Goal: Information Seeking & Learning: Learn about a topic

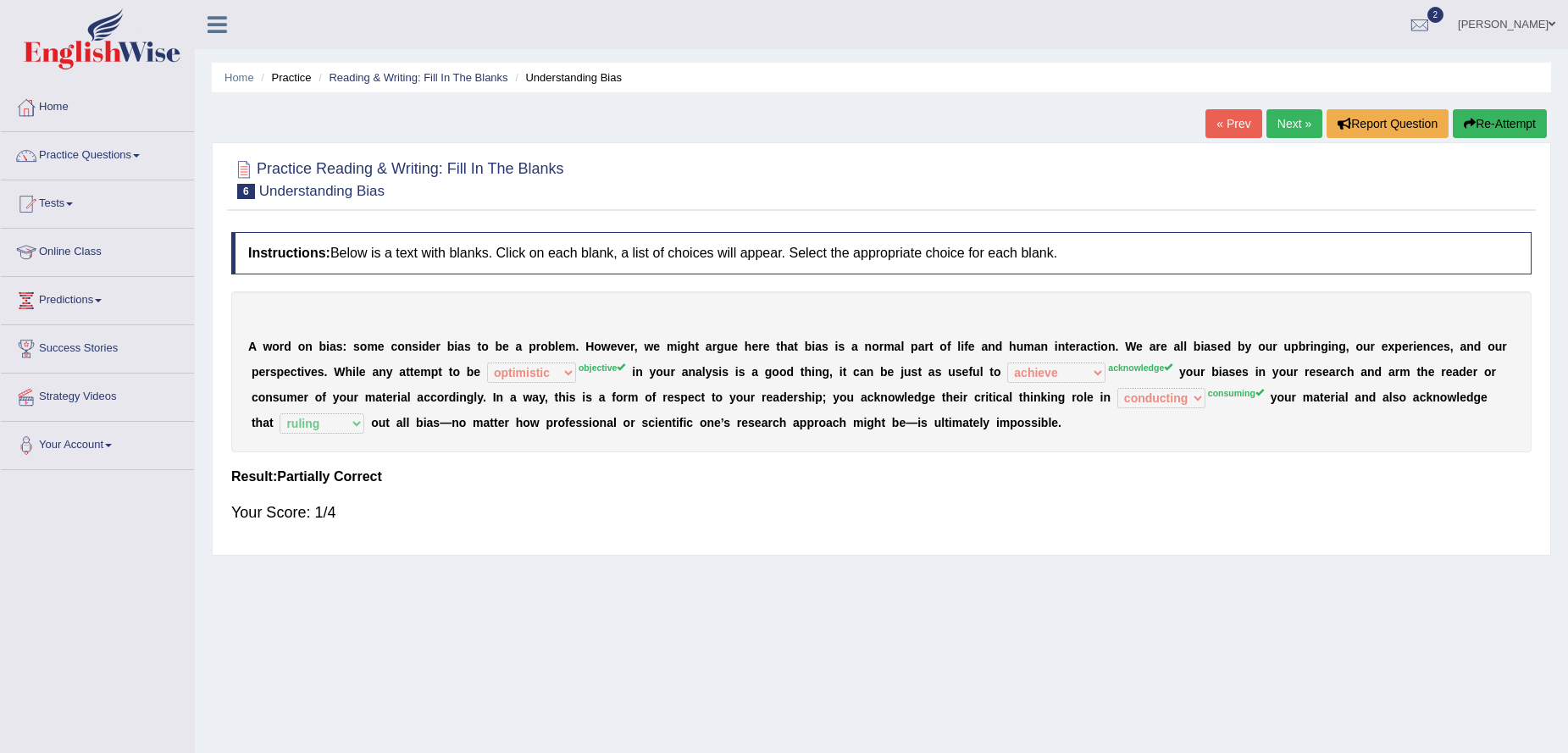
select select "optimistic"
select select "achieve"
select select "conducting"
select select "ruling"
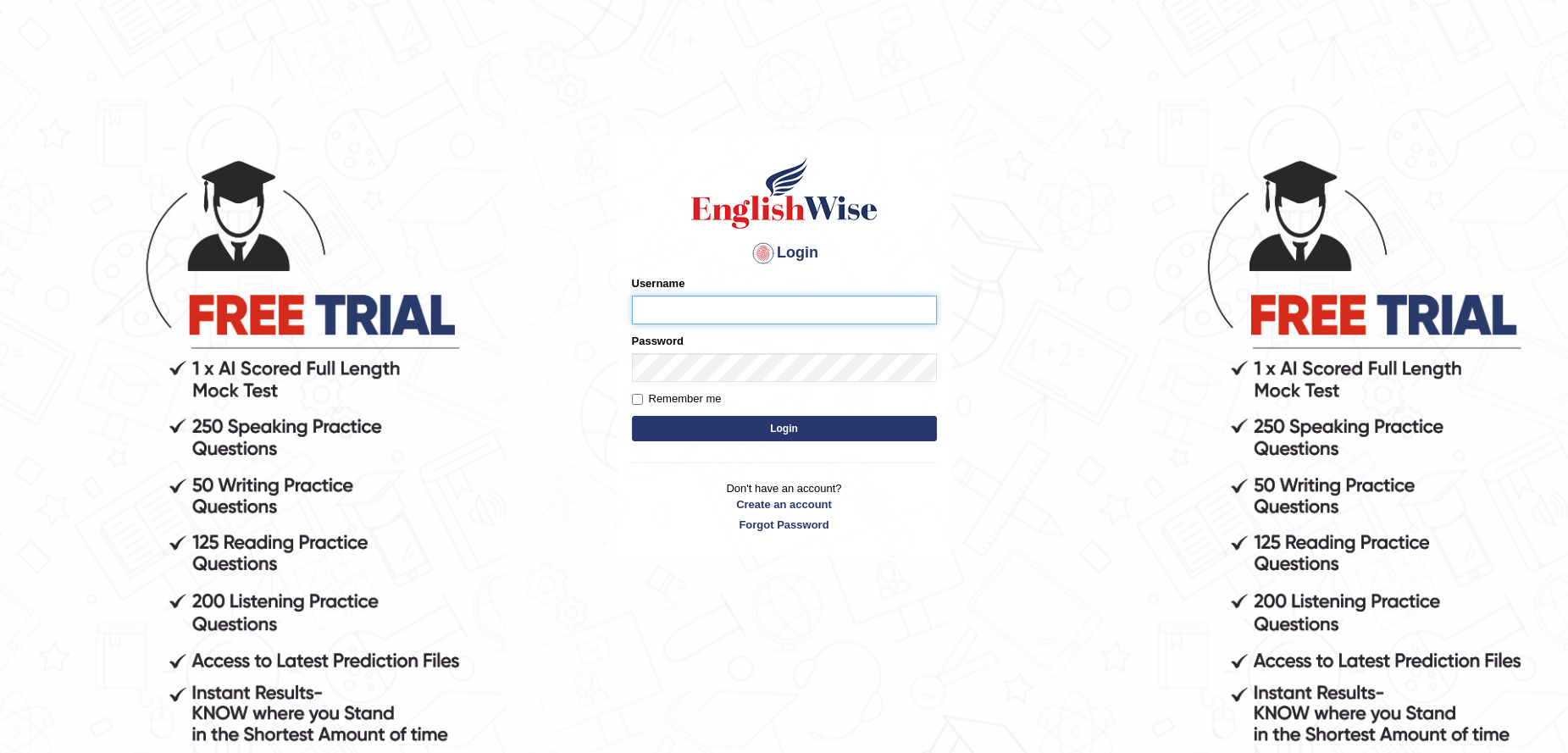
type input "kas60_"
click at [42, 255] on body "Login Please fix the following errors: Username kas60_ Password Remember me Log…" at bounding box center [784, 455] width 1568 height 753
click at [743, 440] on button "Login" at bounding box center [784, 428] width 305 height 25
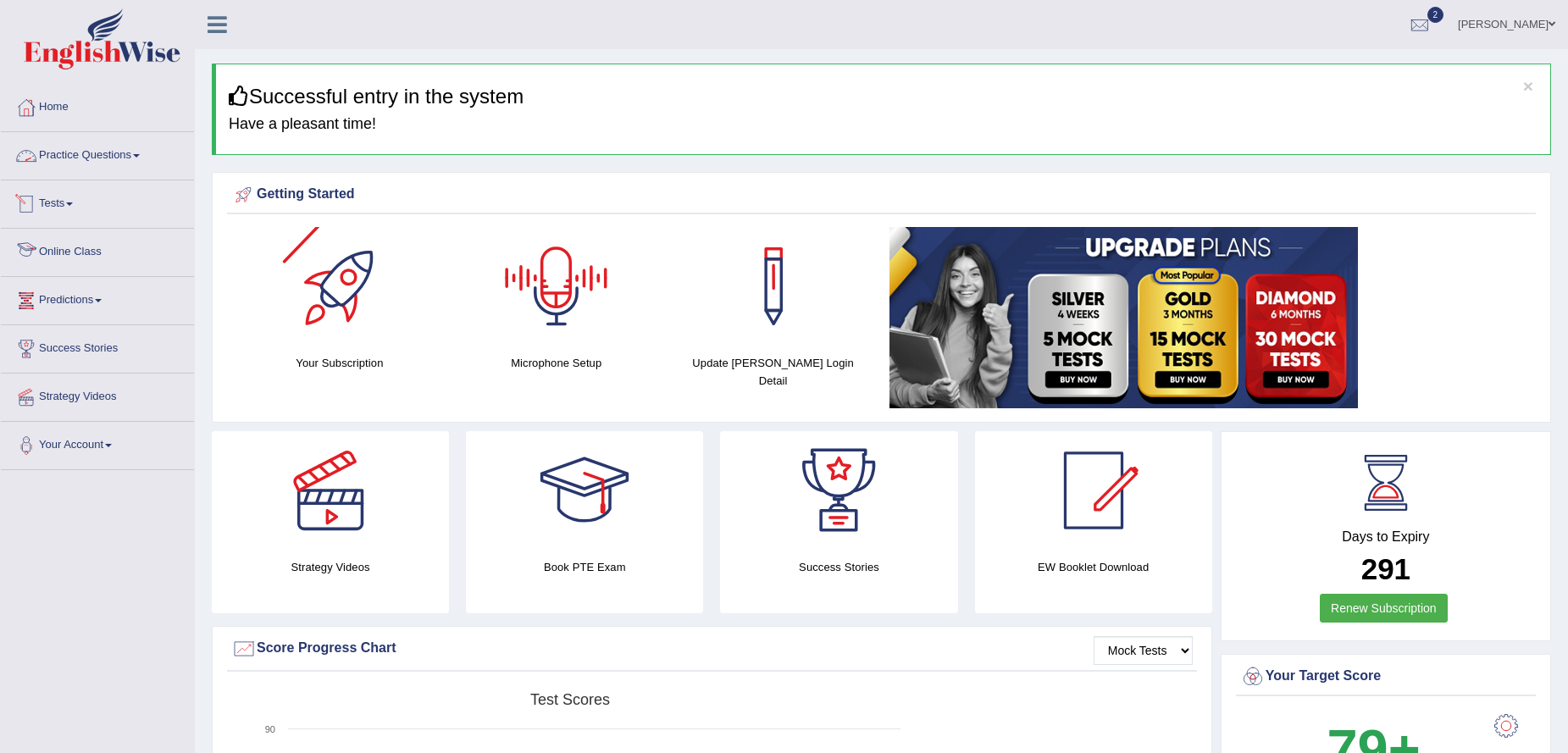
click at [96, 162] on link "Practice Questions" at bounding box center [97, 153] width 193 height 42
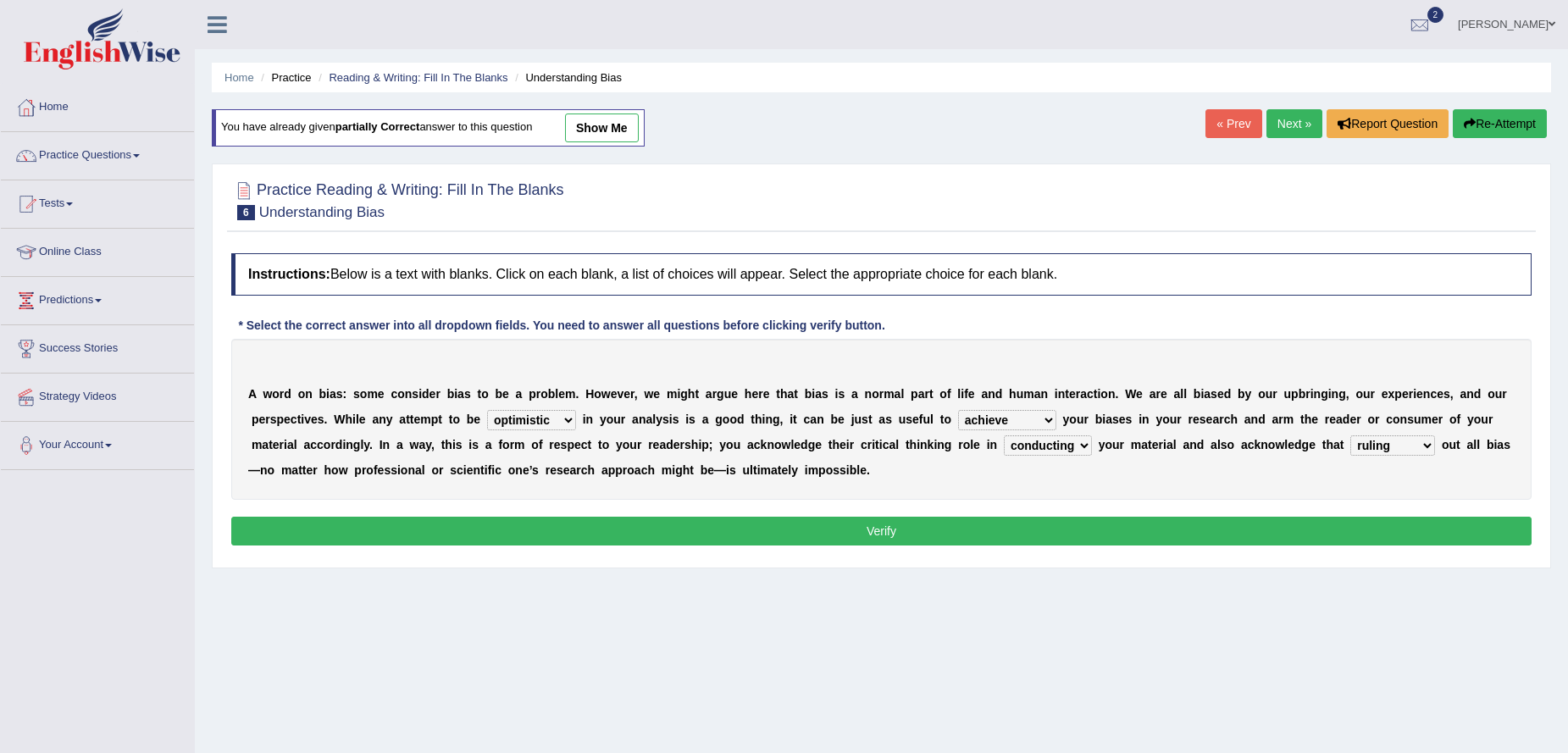
select select "optimistic"
select select "achieve"
select select "conducting"
select select "ruling"
click at [1444, 25] on link "2" at bounding box center [1420, 22] width 51 height 44
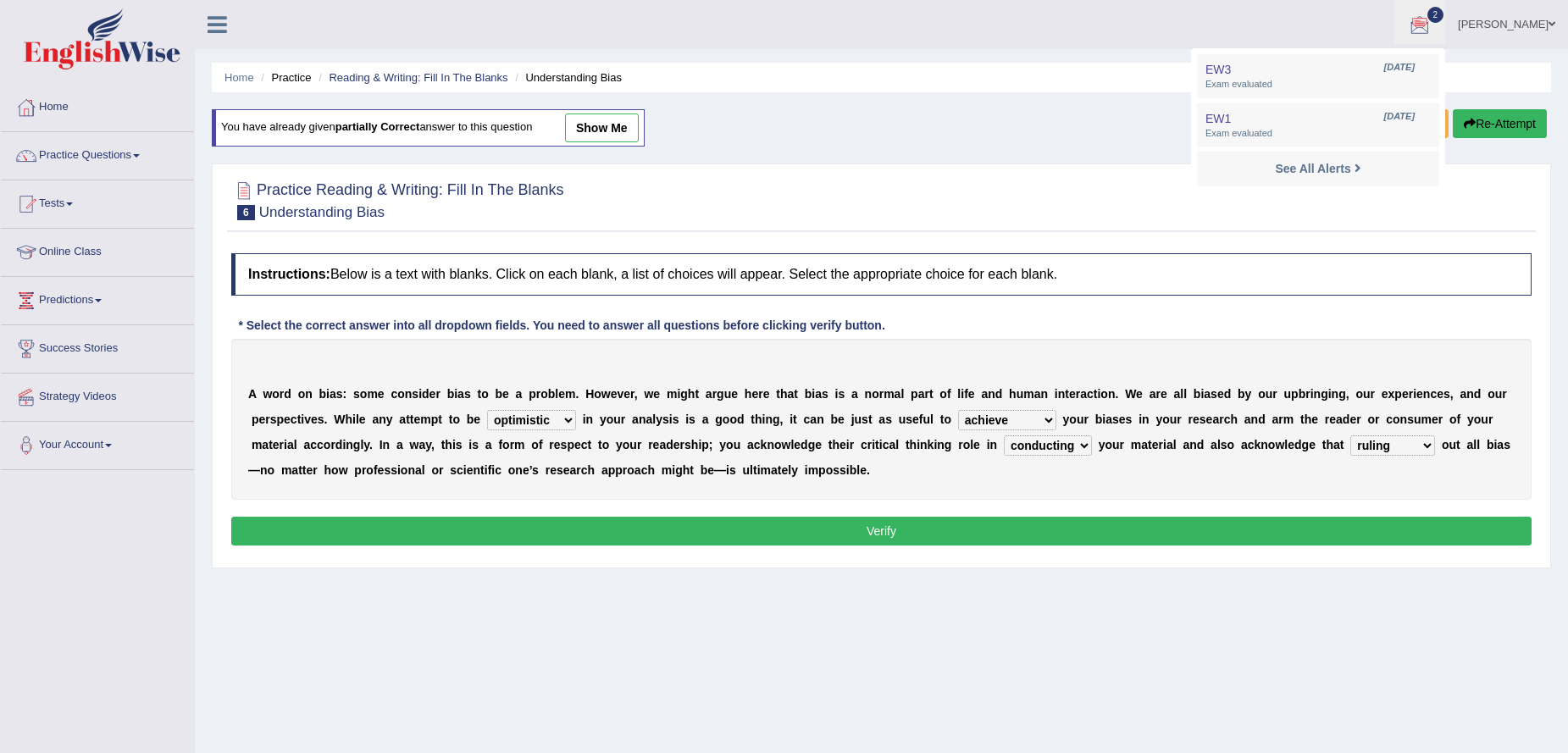
click at [1383, 13] on ul "Kauser Toggle navigation Username: kas60_ Access Type: Online Subscription: Dia…" at bounding box center [1087, 24] width 961 height 48
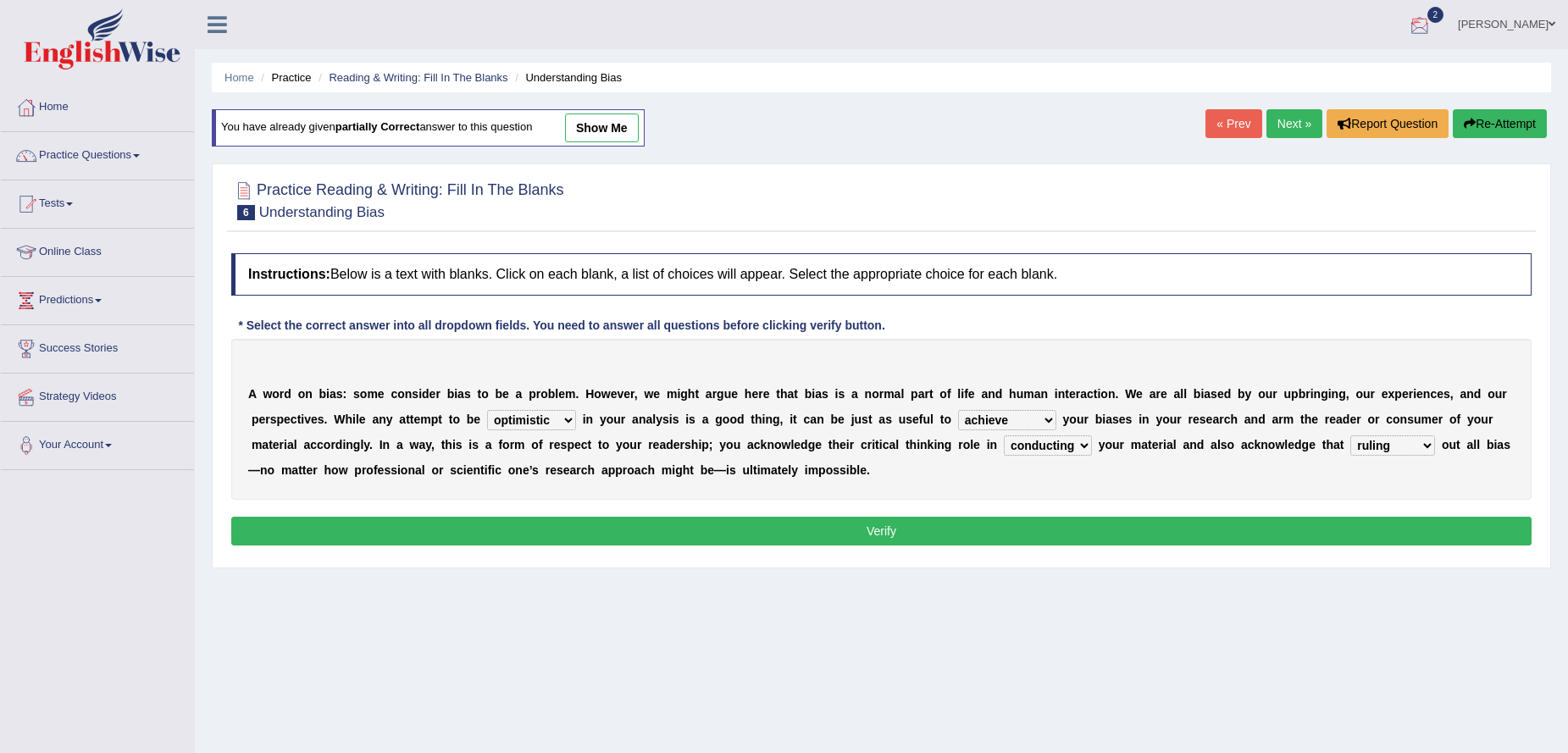
click at [1538, 24] on link "Kauser" at bounding box center [1506, 22] width 123 height 44
click at [1261, 31] on ul "Kauser Toggle navigation Username: kas60_ Access Type: Online Subscription: Dia…" at bounding box center [1087, 24] width 961 height 48
click at [117, 156] on link "Practice Questions" at bounding box center [97, 153] width 193 height 42
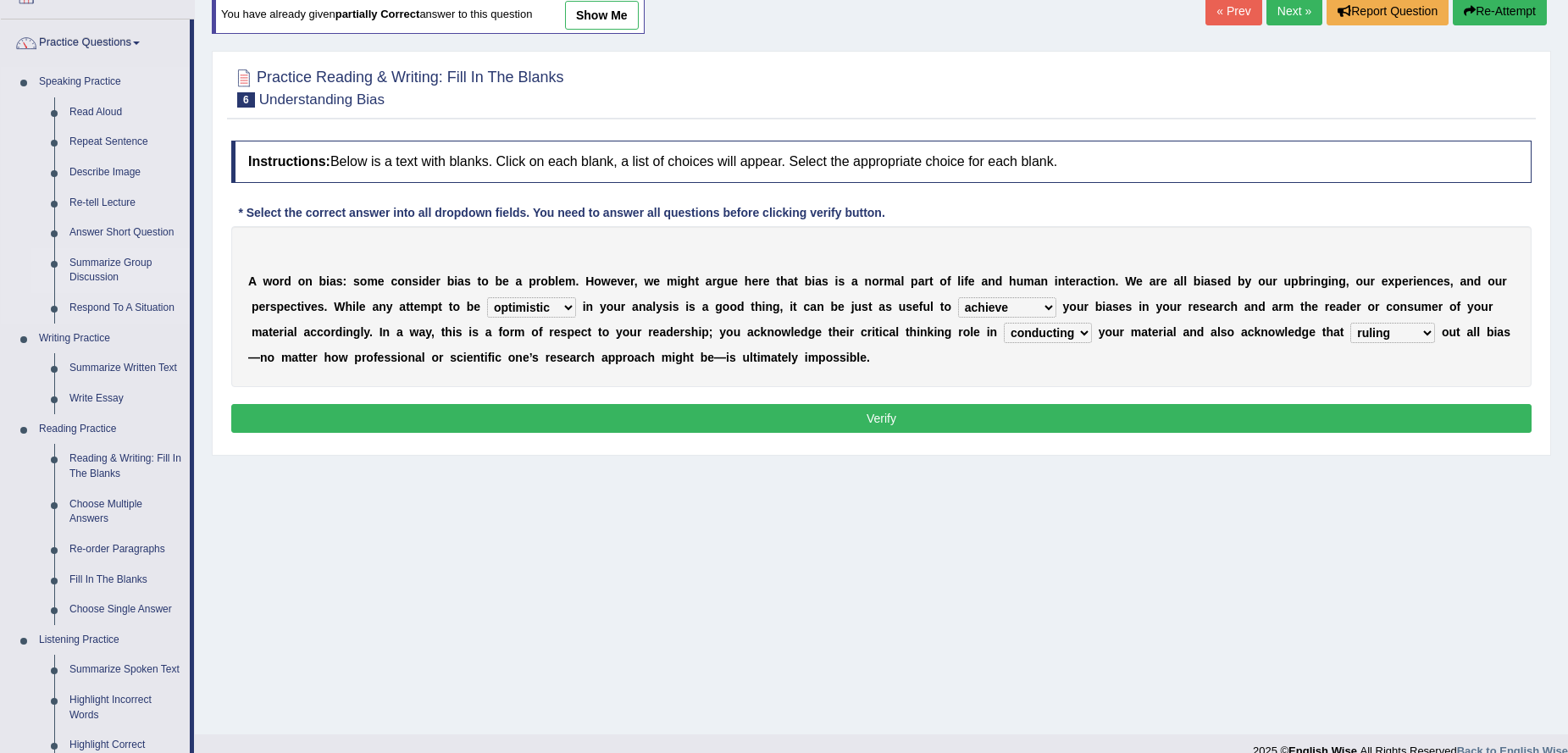
scroll to position [170, 0]
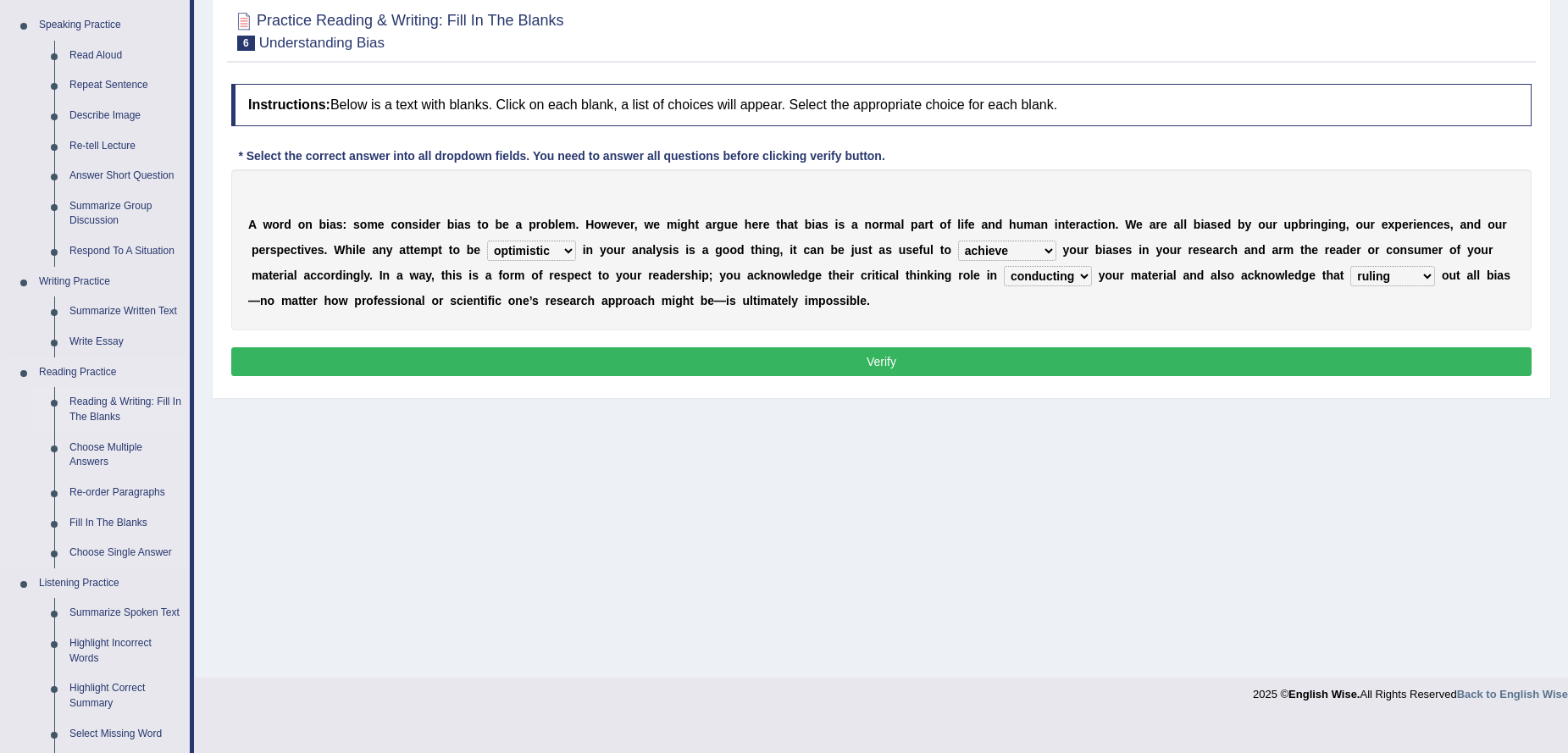
click at [128, 406] on link "Reading & Writing: Fill In The Blanks" at bounding box center [126, 410] width 128 height 45
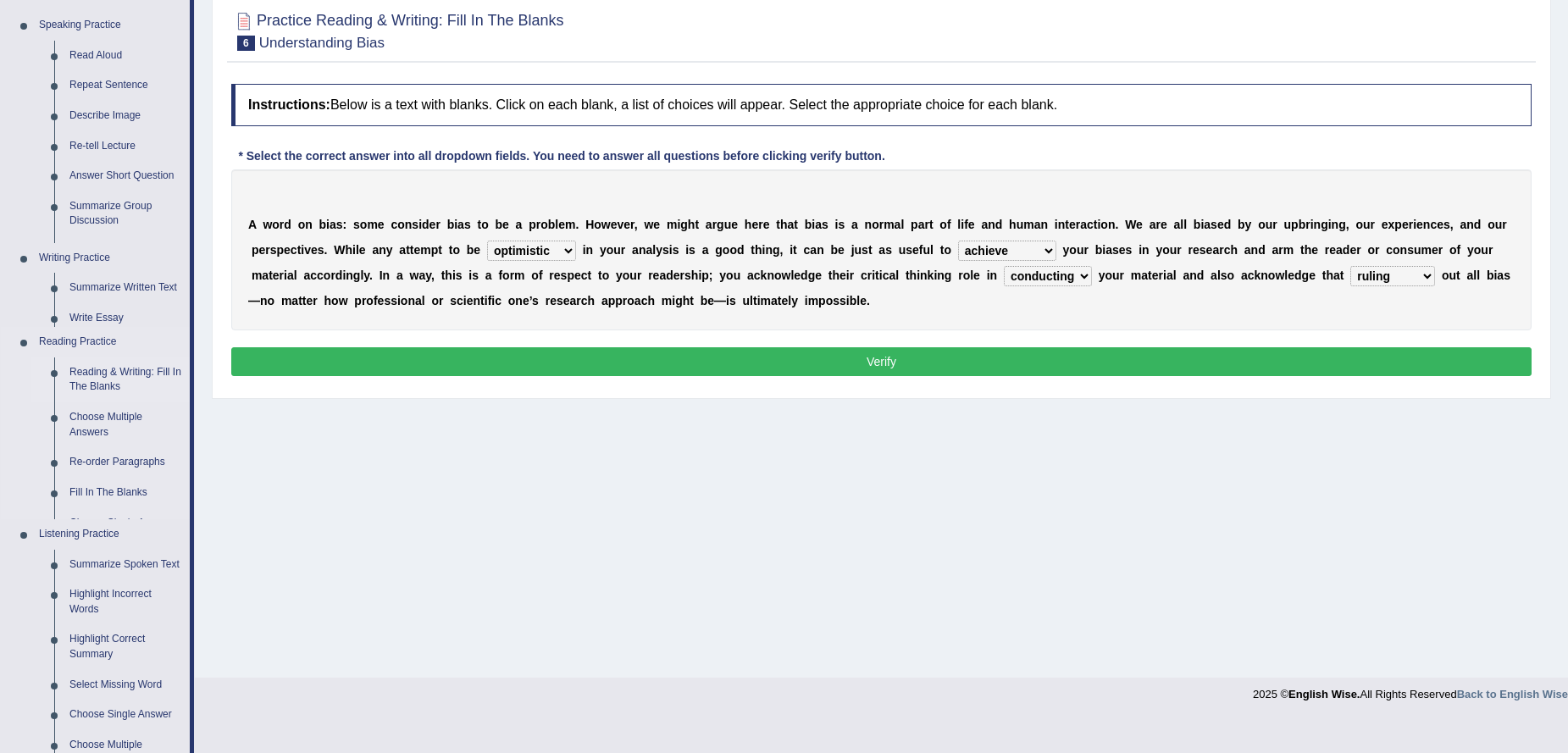
scroll to position [137, 0]
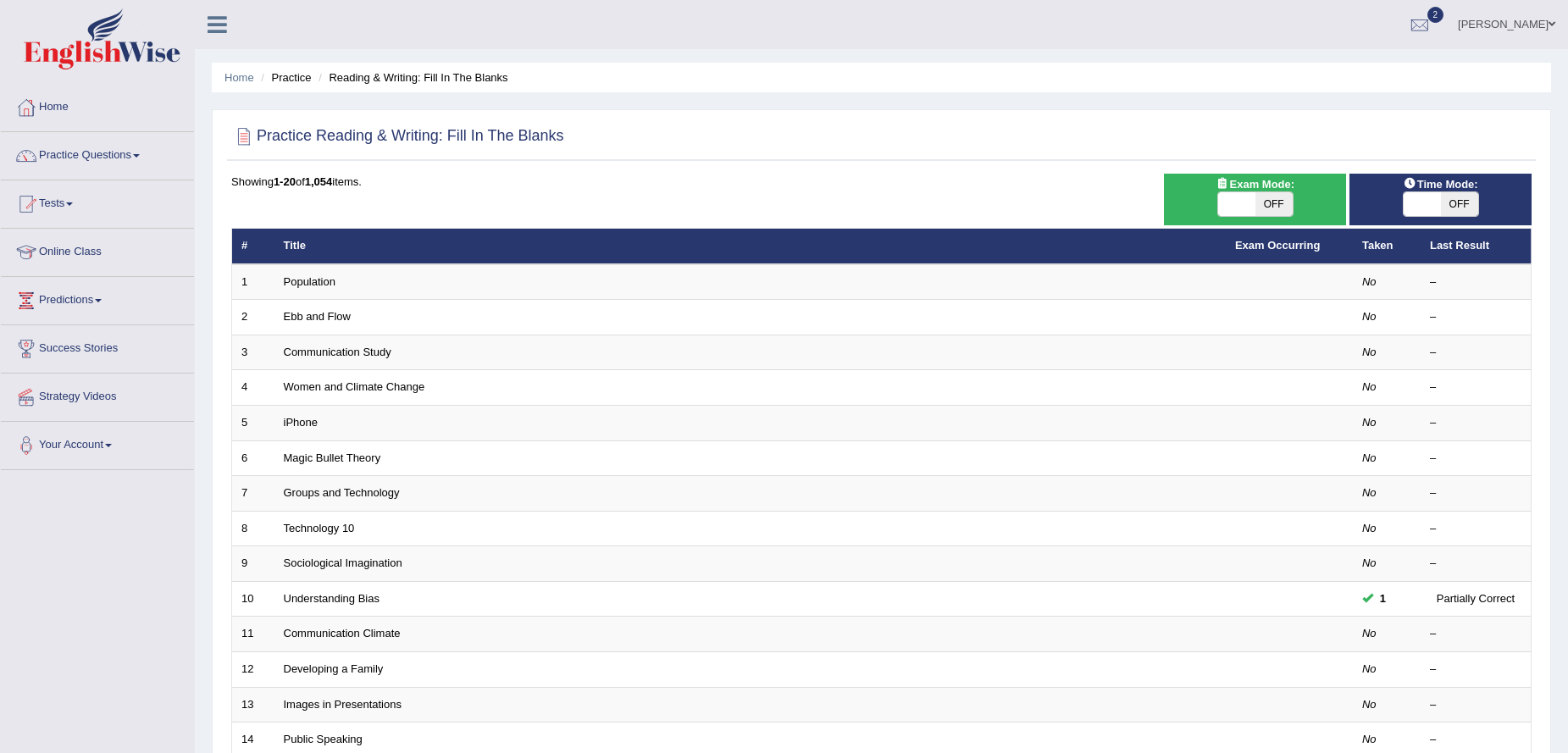
click at [127, 586] on div "Toggle navigation Home Practice Questions Speaking Practice Read Aloud Repeat S…" at bounding box center [784, 557] width 1568 height 1113
click at [107, 156] on link "Practice Questions" at bounding box center [97, 153] width 193 height 42
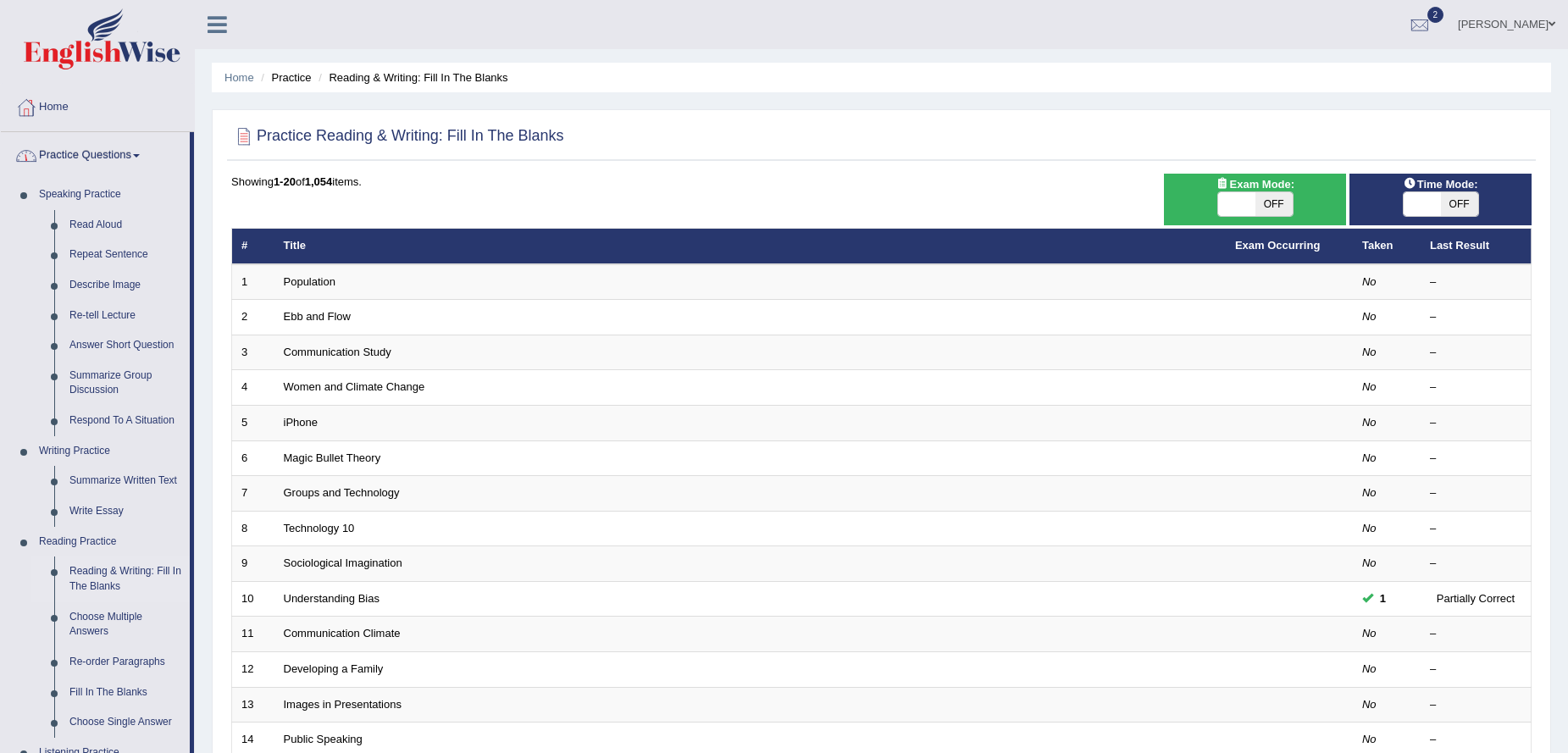
click at [101, 152] on link "Practice Questions" at bounding box center [95, 153] width 189 height 42
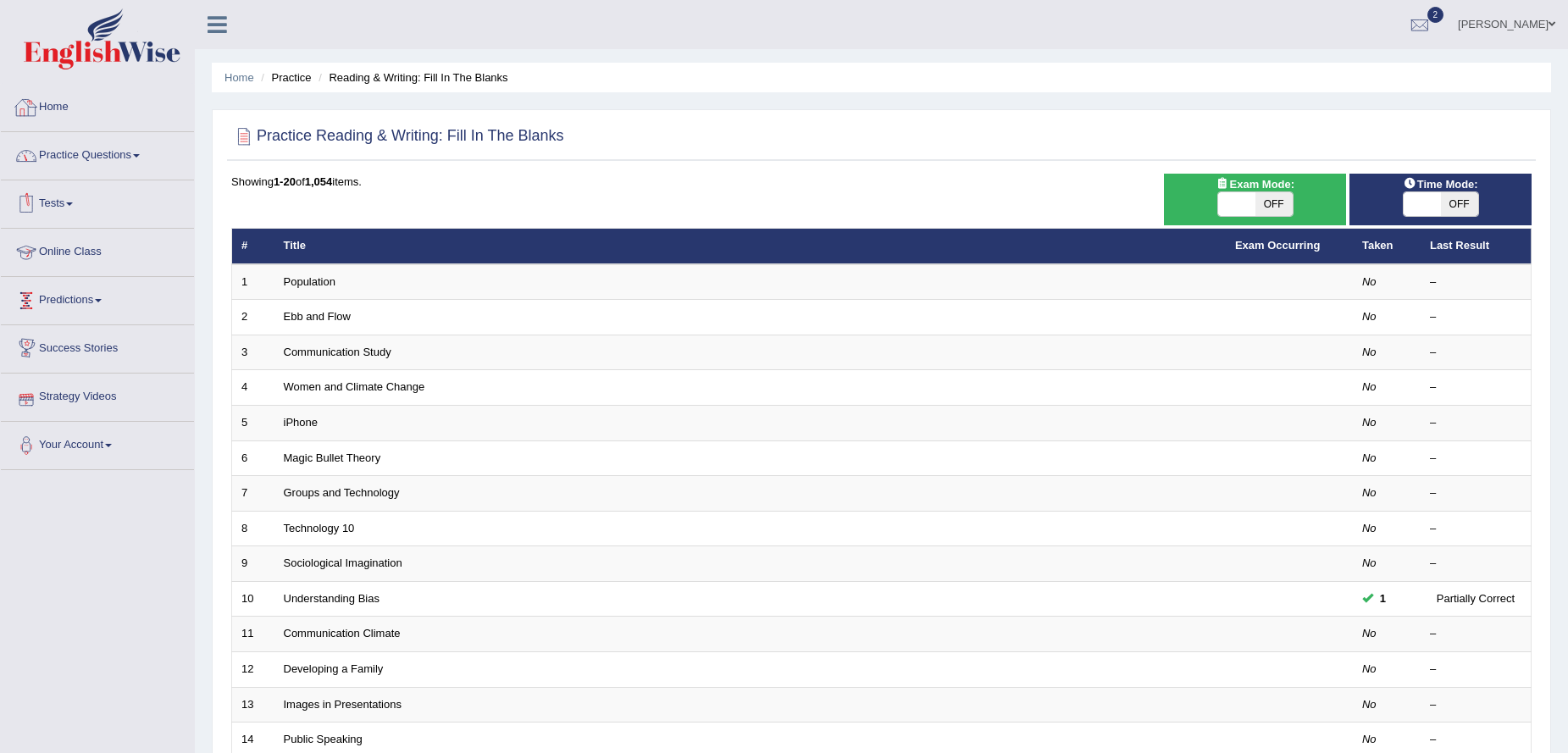
click at [51, 128] on li "Home" at bounding box center [97, 108] width 193 height 48
click at [59, 108] on link "Home" at bounding box center [95, 105] width 189 height 42
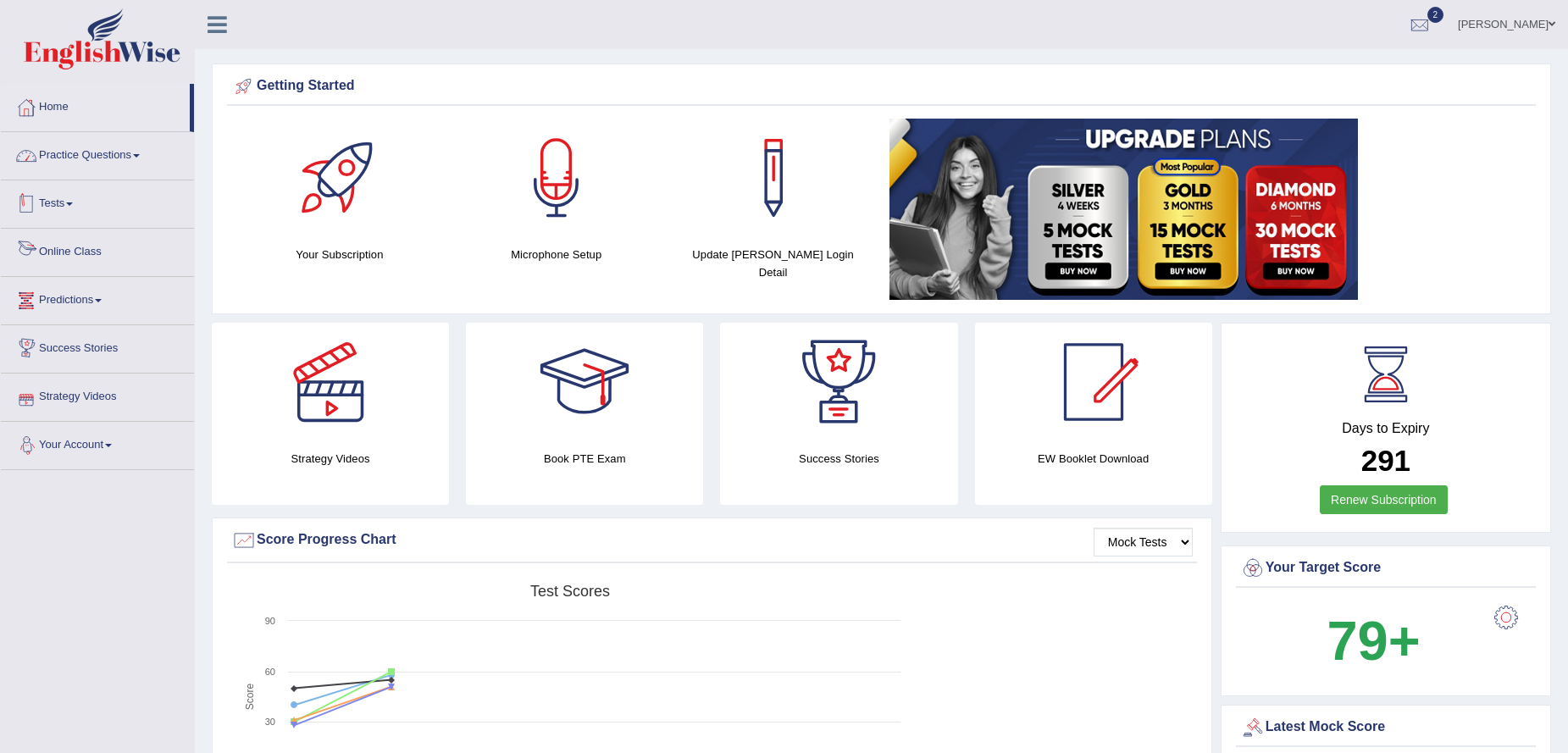
click at [84, 161] on link "Practice Questions" at bounding box center [97, 153] width 193 height 42
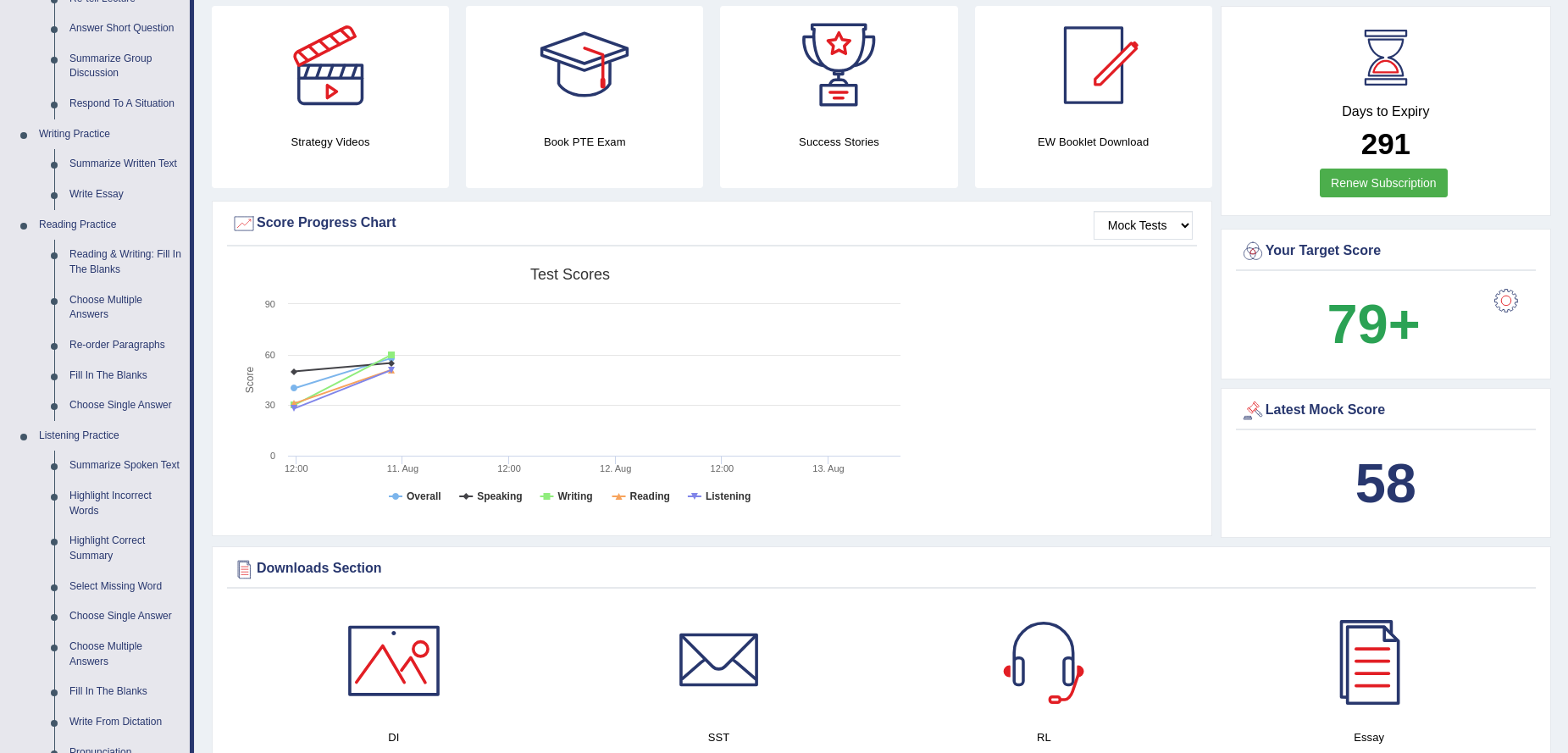
scroll to position [424, 0]
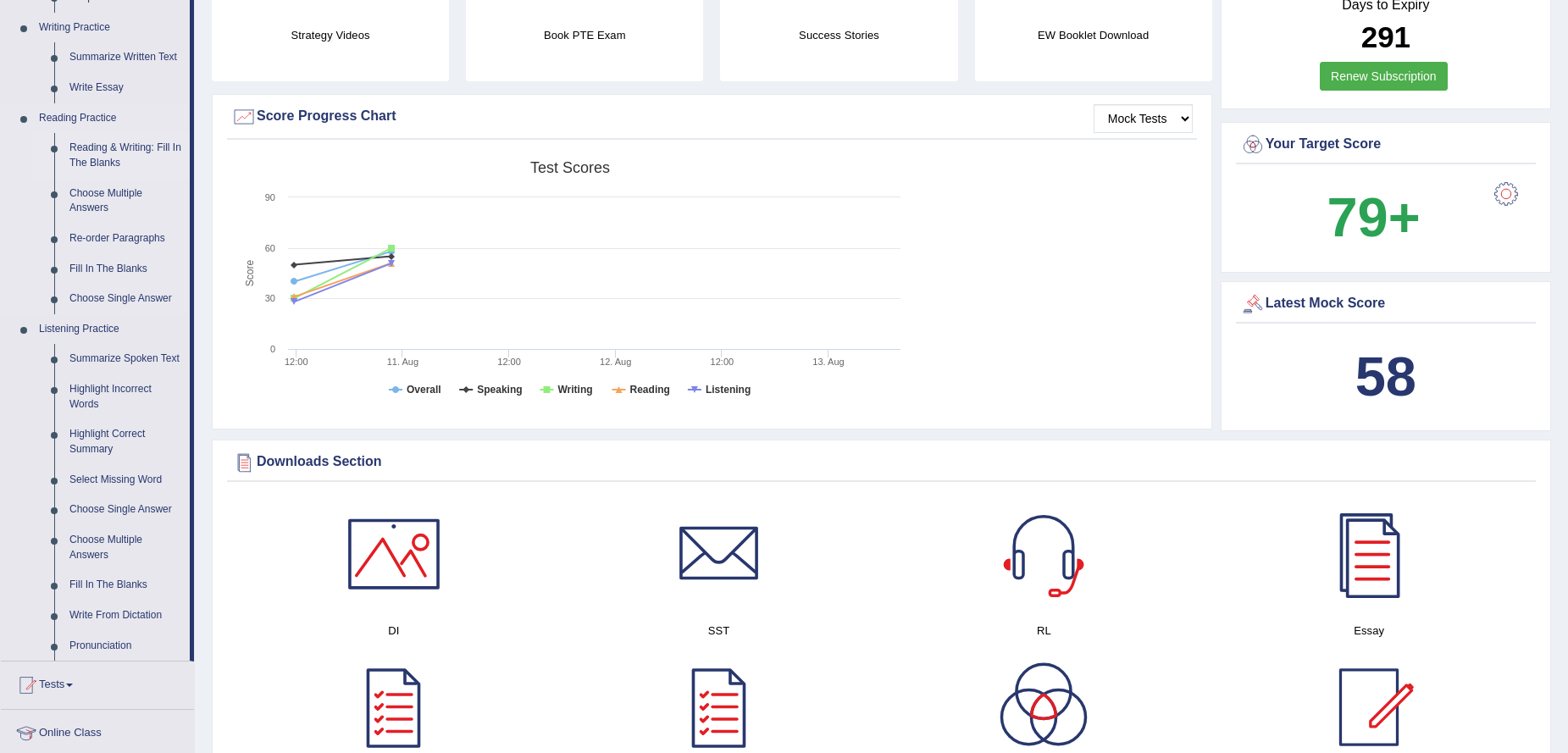
click at [135, 149] on link "Reading & Writing: Fill In The Blanks" at bounding box center [126, 156] width 128 height 45
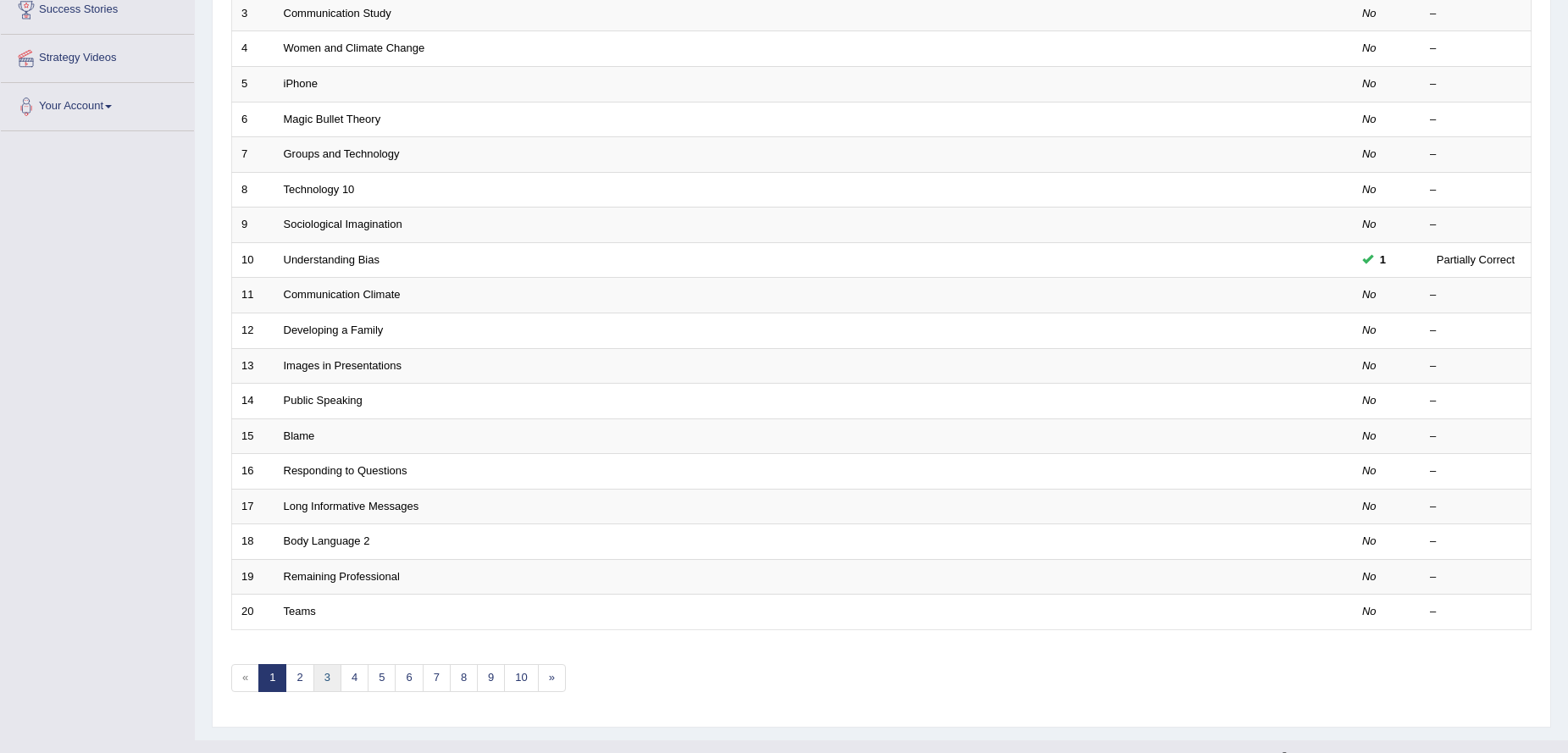
scroll to position [368, 0]
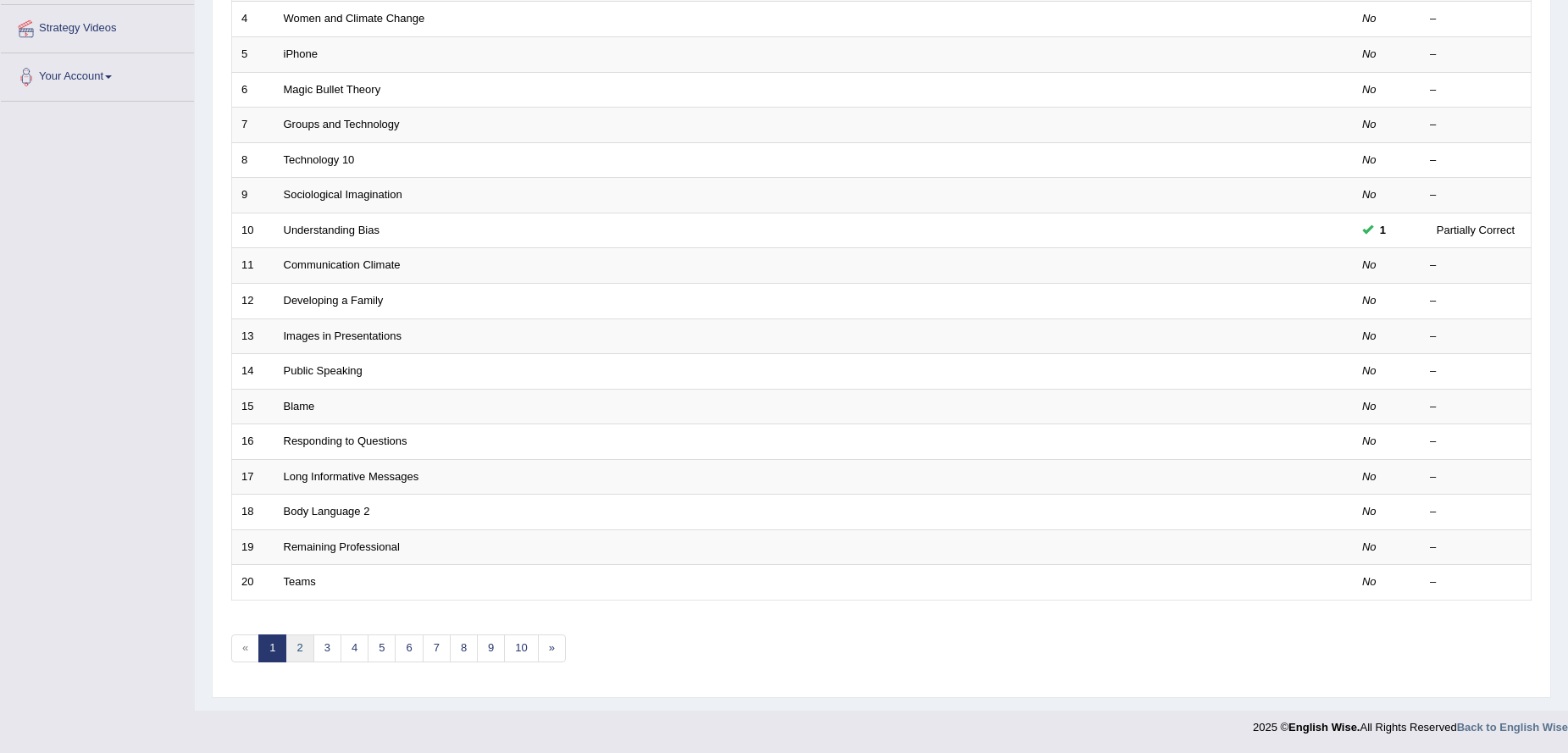
click at [295, 653] on link "2" at bounding box center [300, 648] width 28 height 28
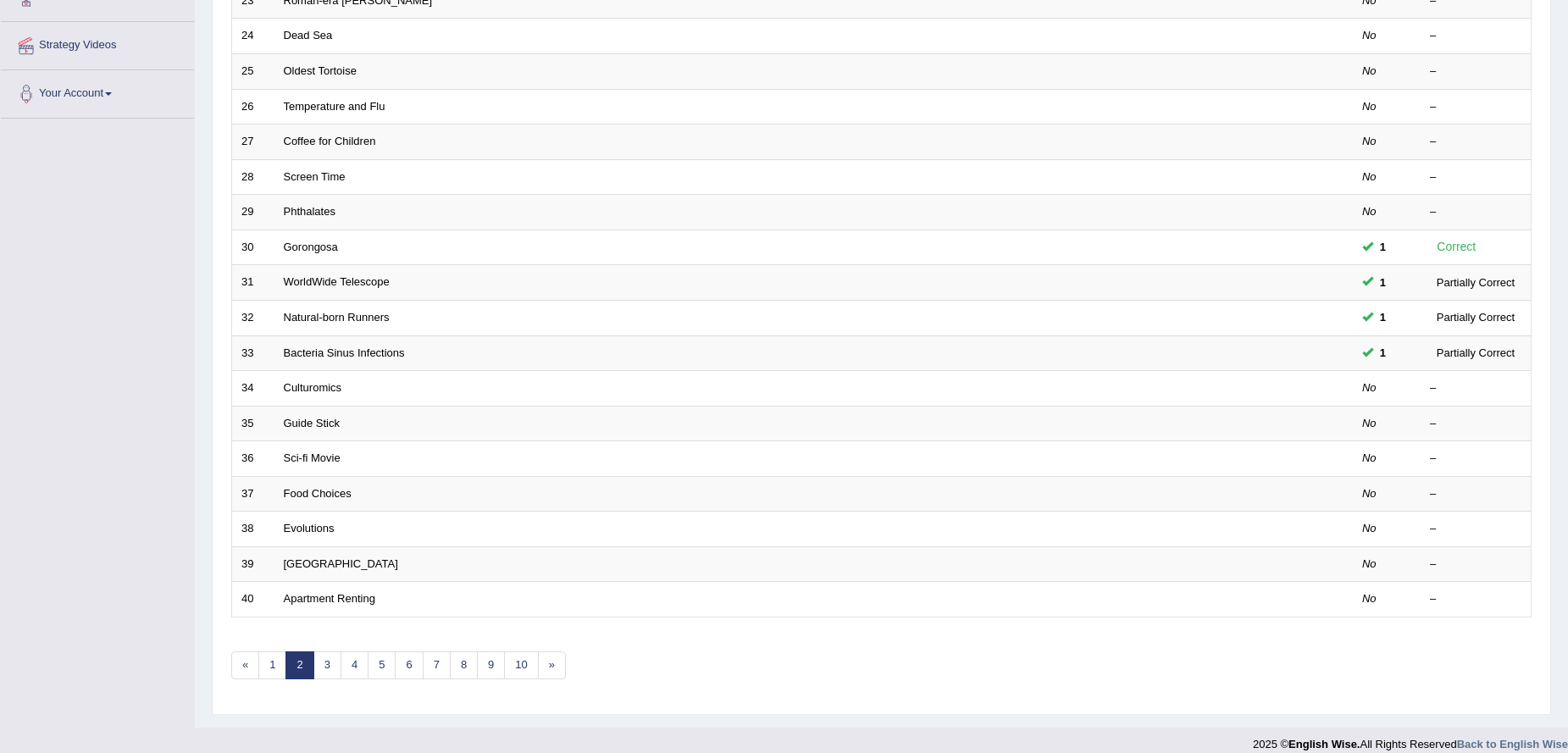
scroll to position [368, 0]
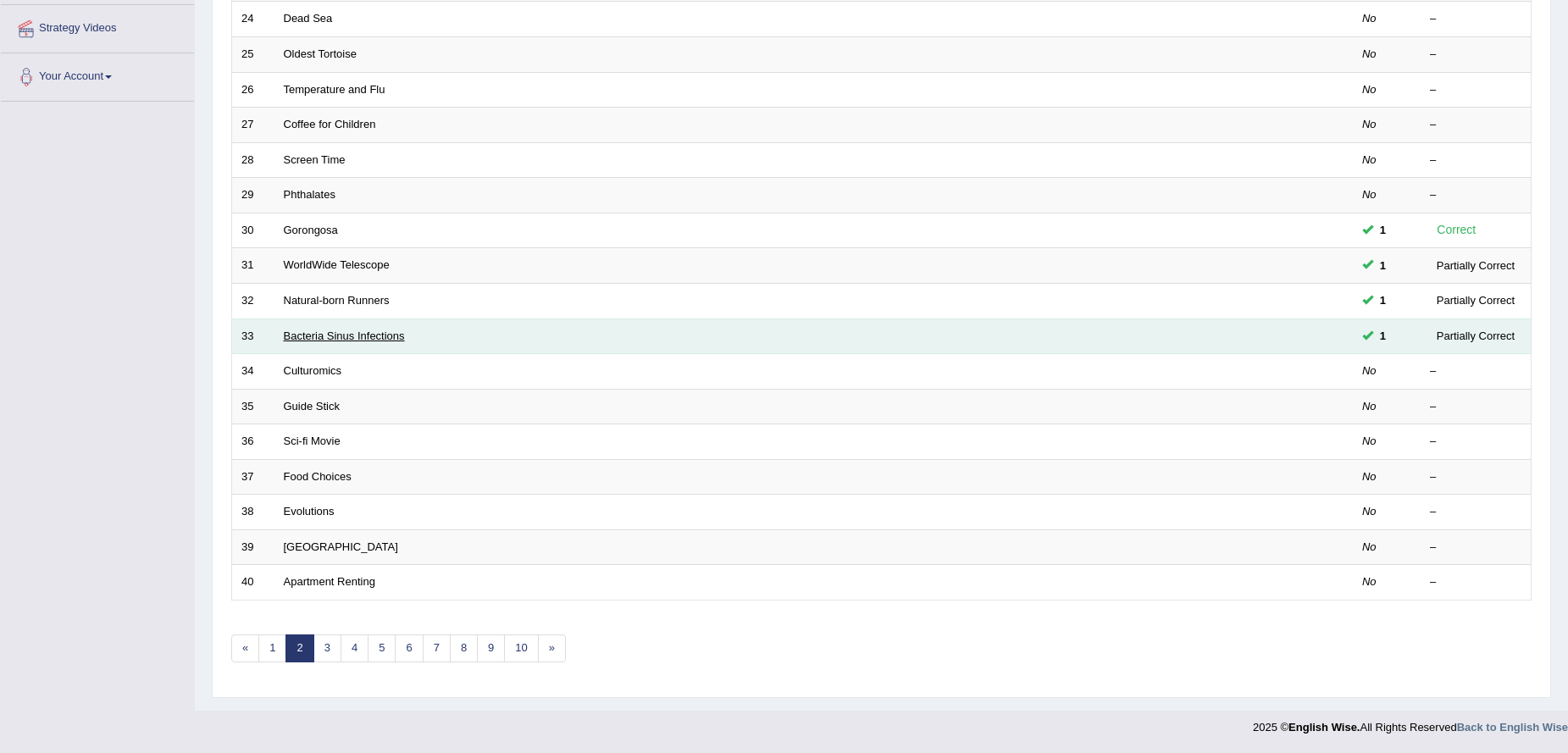
click at [325, 338] on link "Bacteria Sinus Infections" at bounding box center [344, 335] width 121 height 12
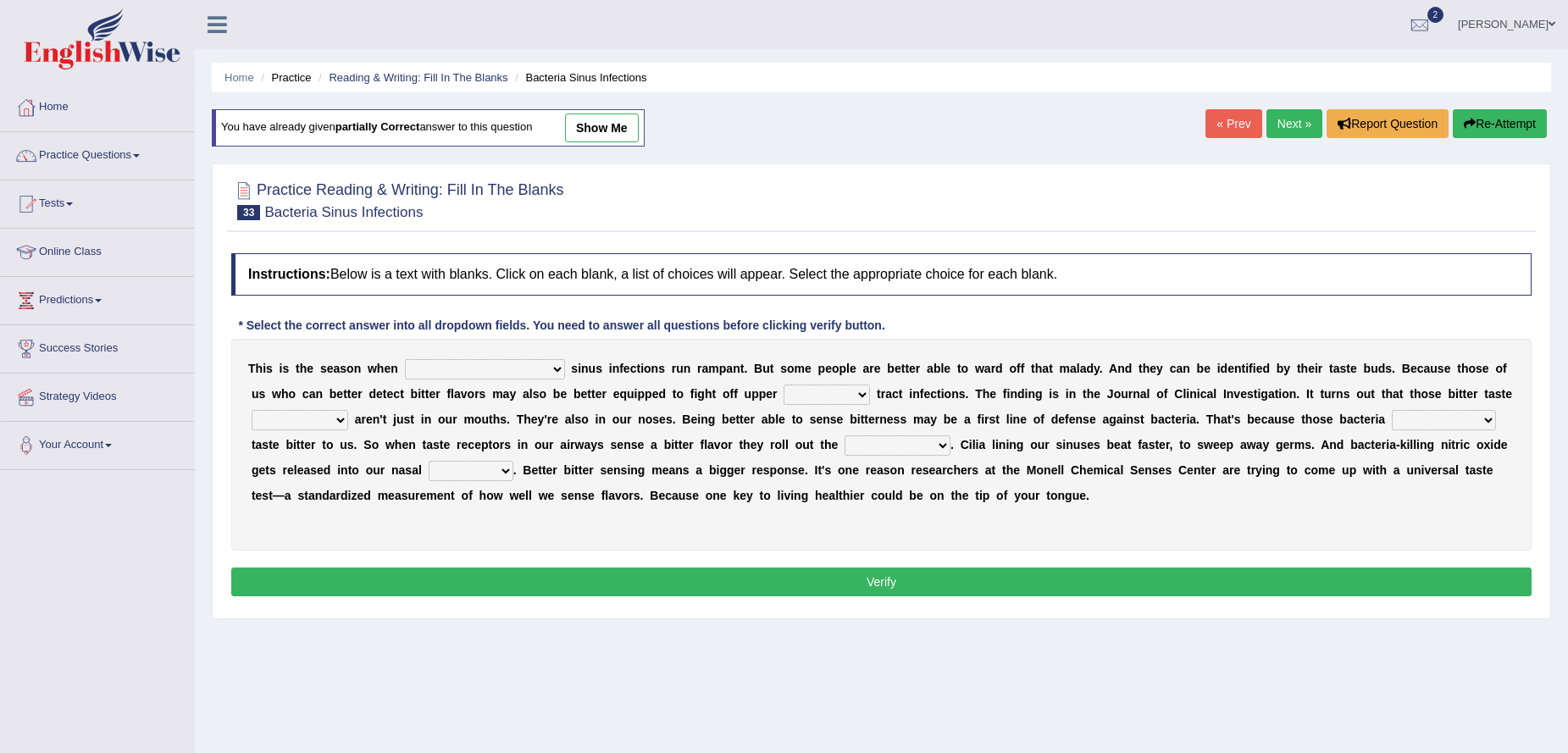
click at [621, 135] on link "show me" at bounding box center [602, 127] width 74 height 29
select select "bacterial"
select select "respiratory"
select select "receptors"
select select "actually"
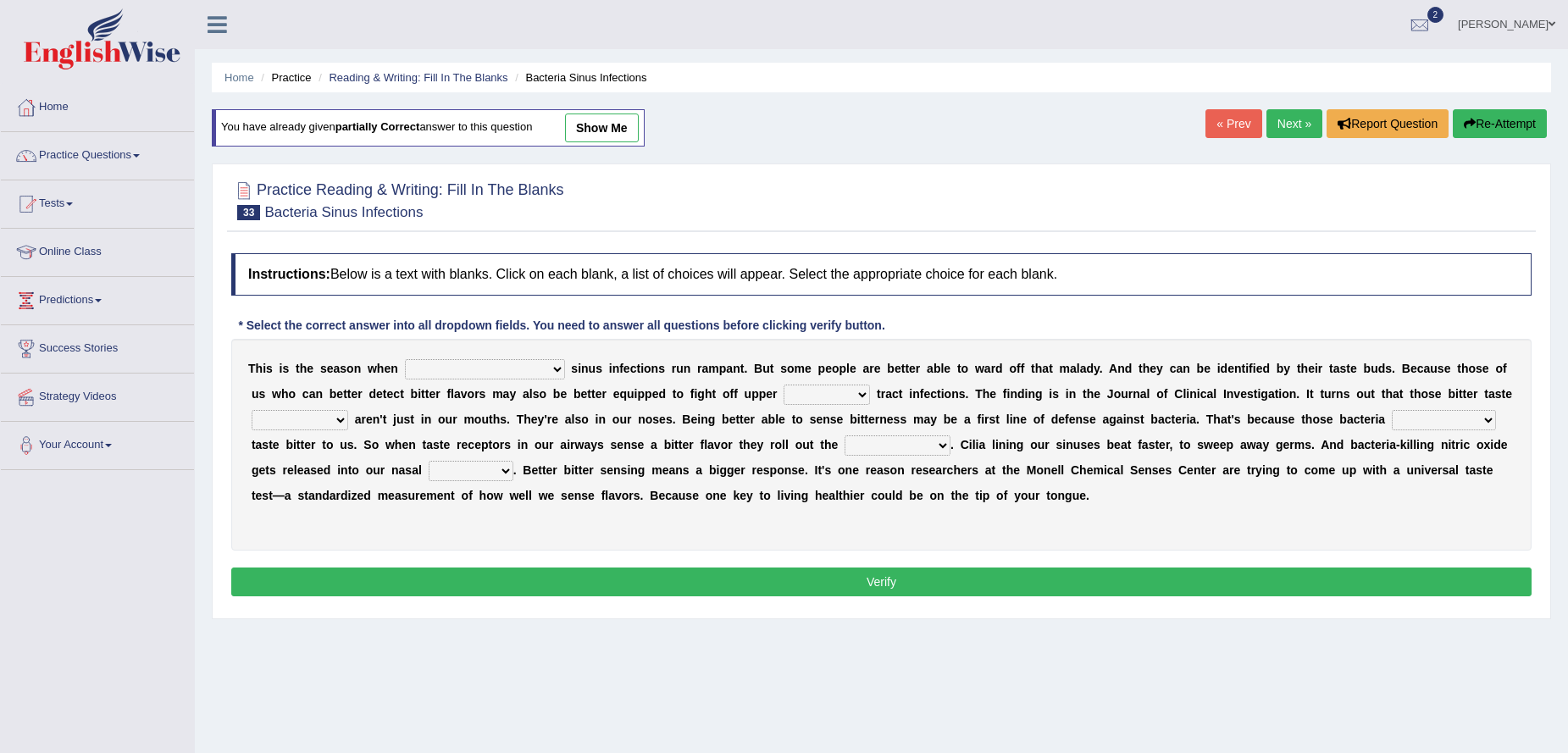
select select "contradictions"
select select "infirmities"
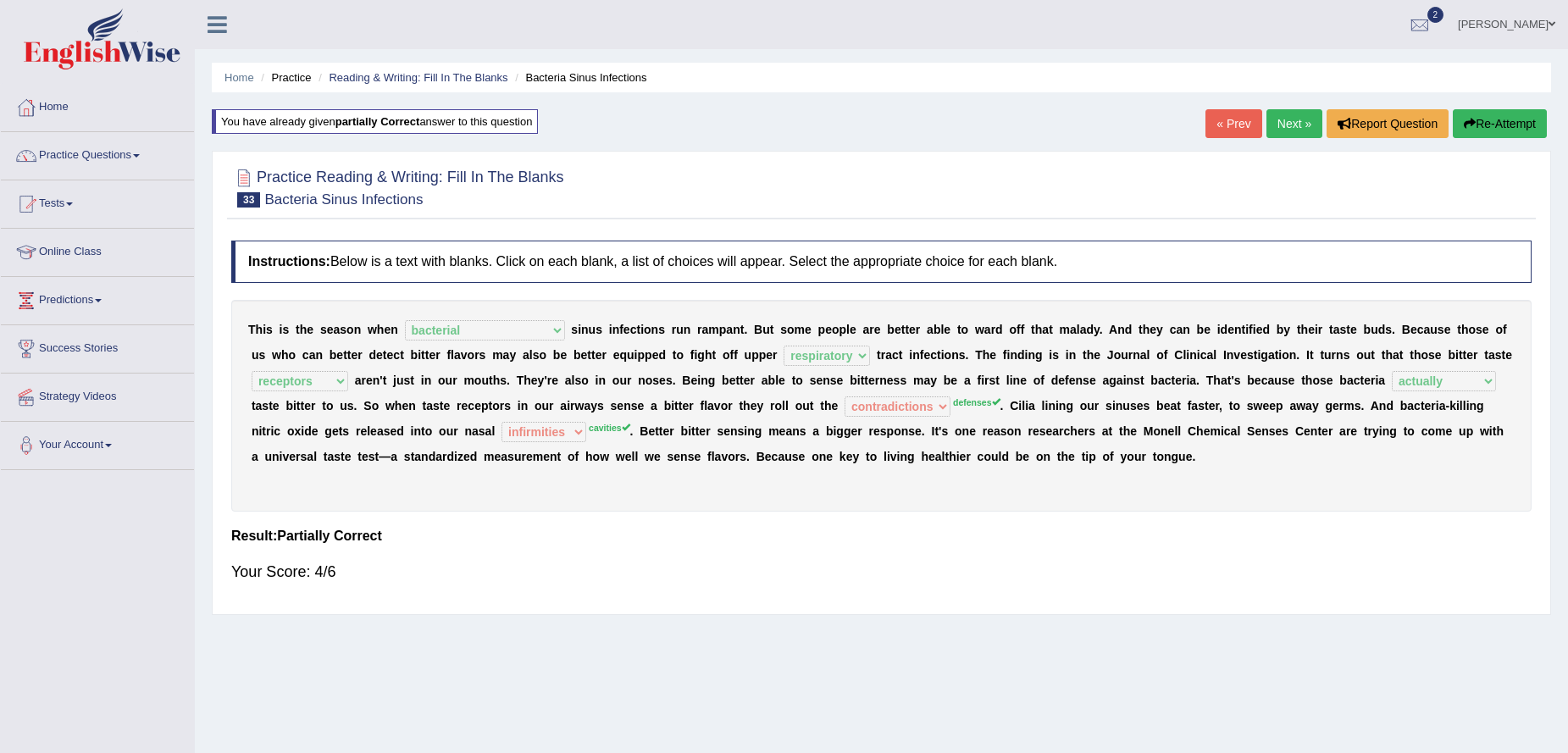
click at [1290, 125] on link "Next »" at bounding box center [1293, 124] width 56 height 29
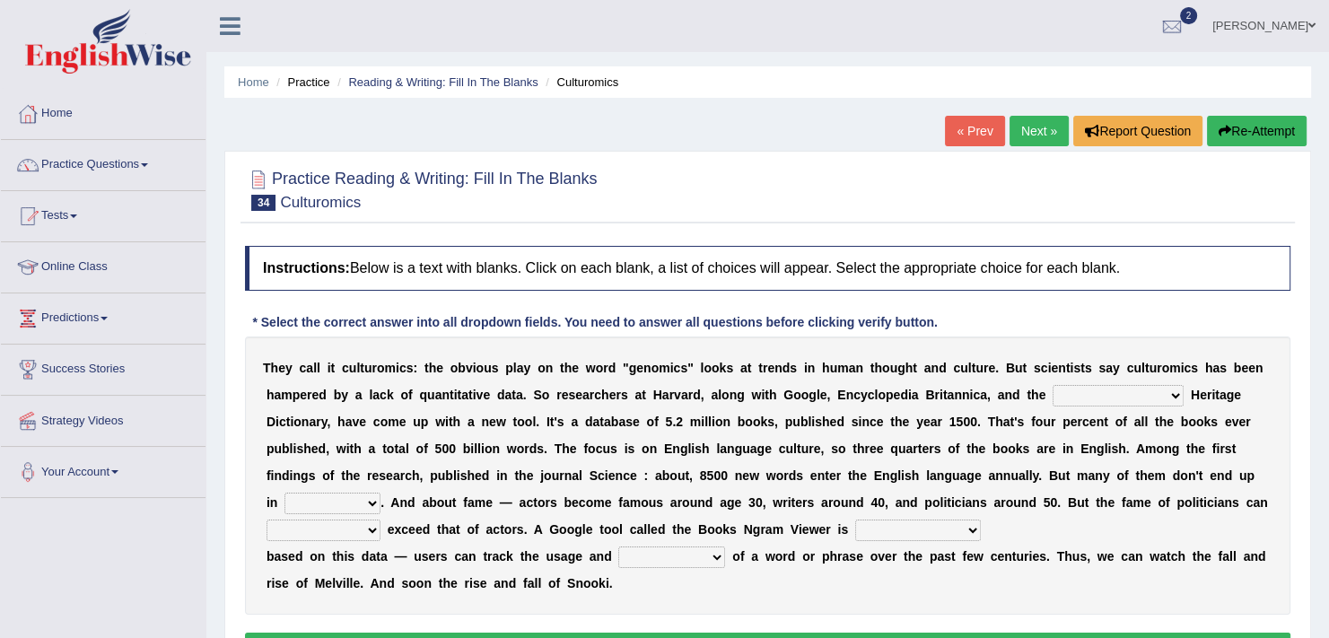
drag, startPoint x: 919, startPoint y: 632, endPoint x: 937, endPoint y: 632, distance: 18.0
click at [937, 633] on button "Verify" at bounding box center [768, 648] width 1046 height 31
drag, startPoint x: 930, startPoint y: 633, endPoint x: 972, endPoint y: 636, distance: 42.3
click at [972, 636] on p "Verify" at bounding box center [768, 648] width 1046 height 31
click at [1166, 398] on select "Mettlesome Silicon Acetaminophen American" at bounding box center [1118, 396] width 131 height 22
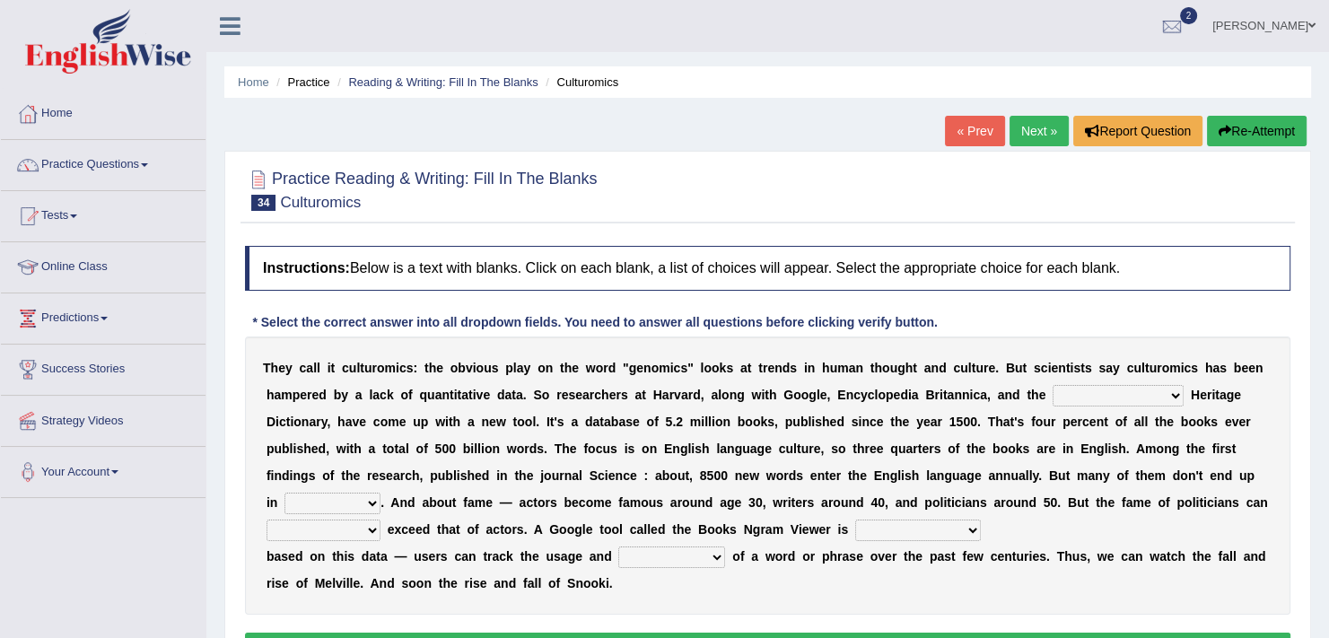
click at [1164, 385] on select "Mettlesome Silicon Acetaminophen American" at bounding box center [1118, 396] width 131 height 22
click at [1164, 391] on select "Mettlesome Silicon Acetaminophen American" at bounding box center [1118, 396] width 131 height 22
click at [1163, 391] on select "Mettlesome Silicon Acetaminophen American" at bounding box center [1118, 396] width 131 height 22
click at [1162, 391] on select "Mettlesome Silicon Acetaminophen American" at bounding box center [1118, 396] width 131 height 22
select select "American"
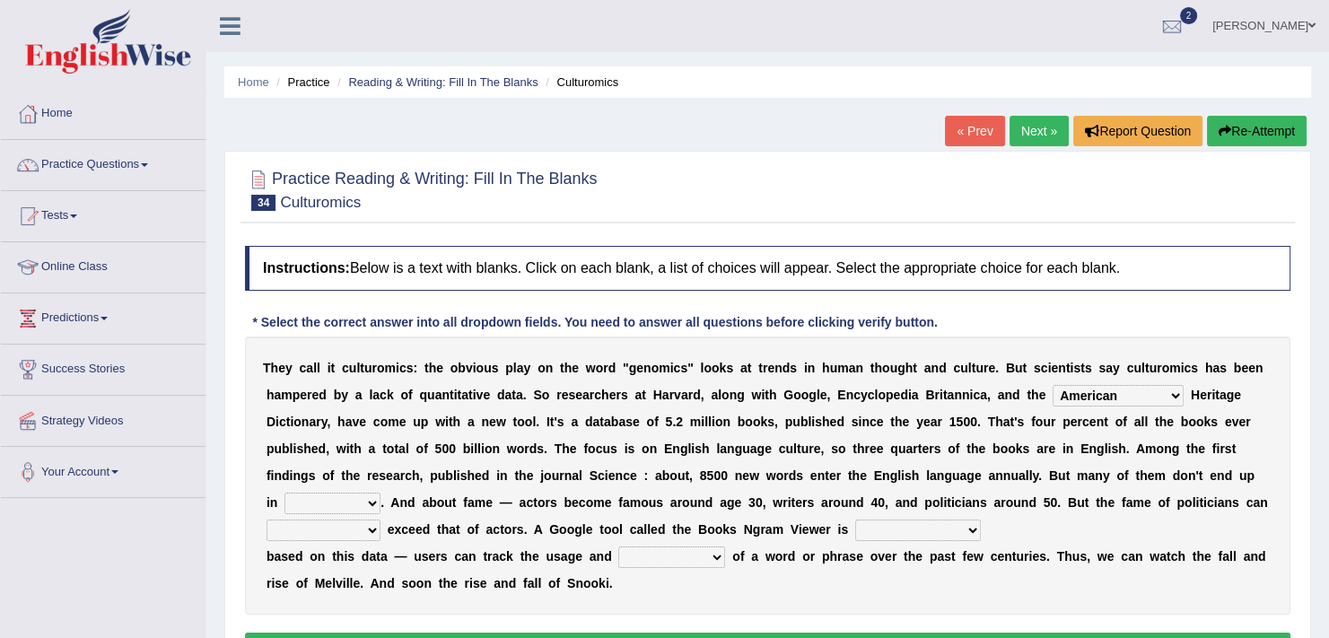
click at [1053, 385] on select "Mettlesome Silicon Acetaminophen American" at bounding box center [1118, 396] width 131 height 22
click at [355, 499] on select "veterinaries fairies dictionaries smithies" at bounding box center [333, 504] width 96 height 22
select select "dictionaries"
click at [285, 493] on select "veterinaries fairies dictionaries smithies" at bounding box center [333, 504] width 96 height 22
click at [368, 531] on select "intelligibly eventually venturesomely preferably" at bounding box center [324, 531] width 114 height 22
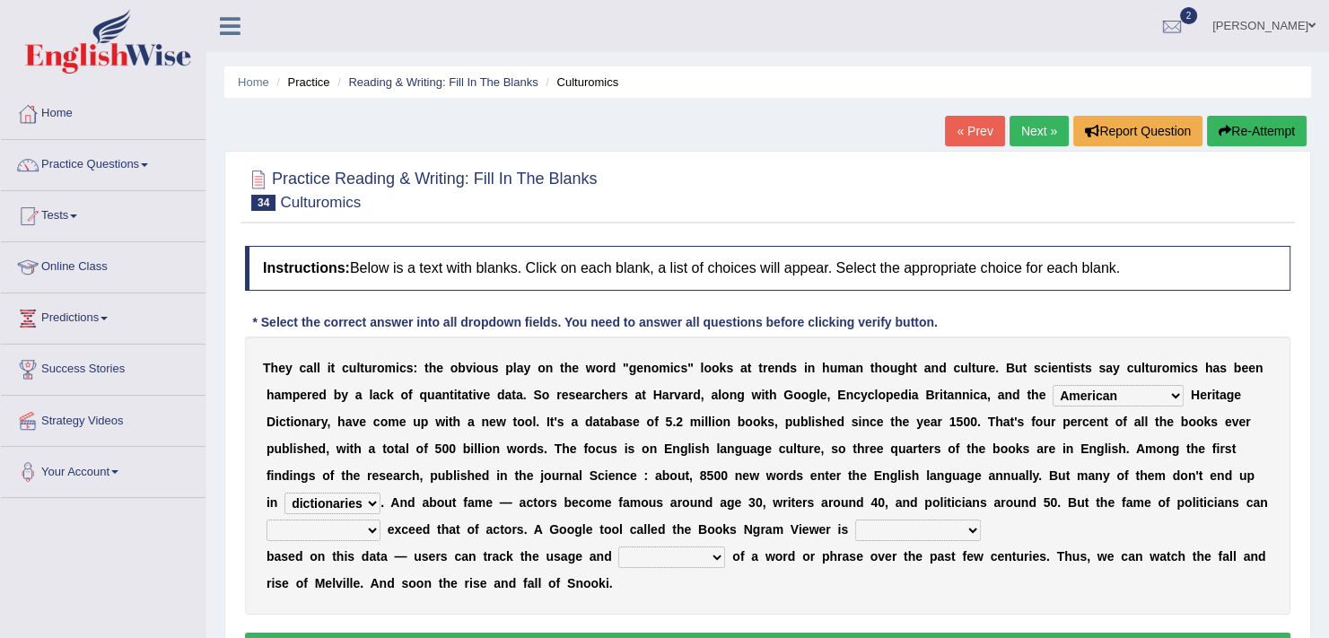
select select "preferably"
click at [267, 520] on select "intelligibly eventually venturesomely preferably" at bounding box center [324, 531] width 114 height 22
click at [880, 523] on select "nonoccupational nonbreakable trainable available" at bounding box center [918, 531] width 126 height 22
select select "available"
click at [855, 520] on select "nonoccupational nonbreakable trainable available" at bounding box center [918, 531] width 126 height 22
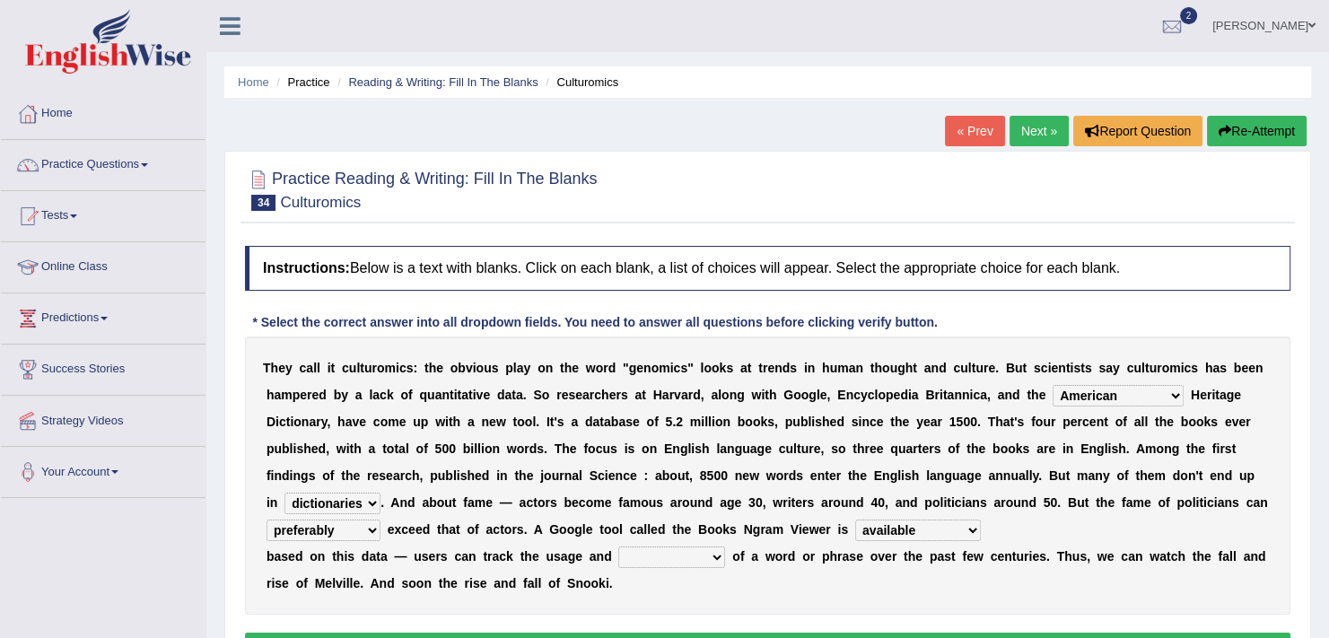
click at [718, 550] on select "frequency derisory drearily inappreciably" at bounding box center [672, 558] width 107 height 22
click at [619, 547] on select "frequency derisory drearily inappreciably" at bounding box center [672, 558] width 107 height 22
click at [718, 559] on select "frequency derisory drearily inappreciably" at bounding box center [672, 558] width 107 height 22
select select "inappreciably"
click at [619, 547] on select "frequency derisory drearily inappreciably" at bounding box center [672, 558] width 107 height 22
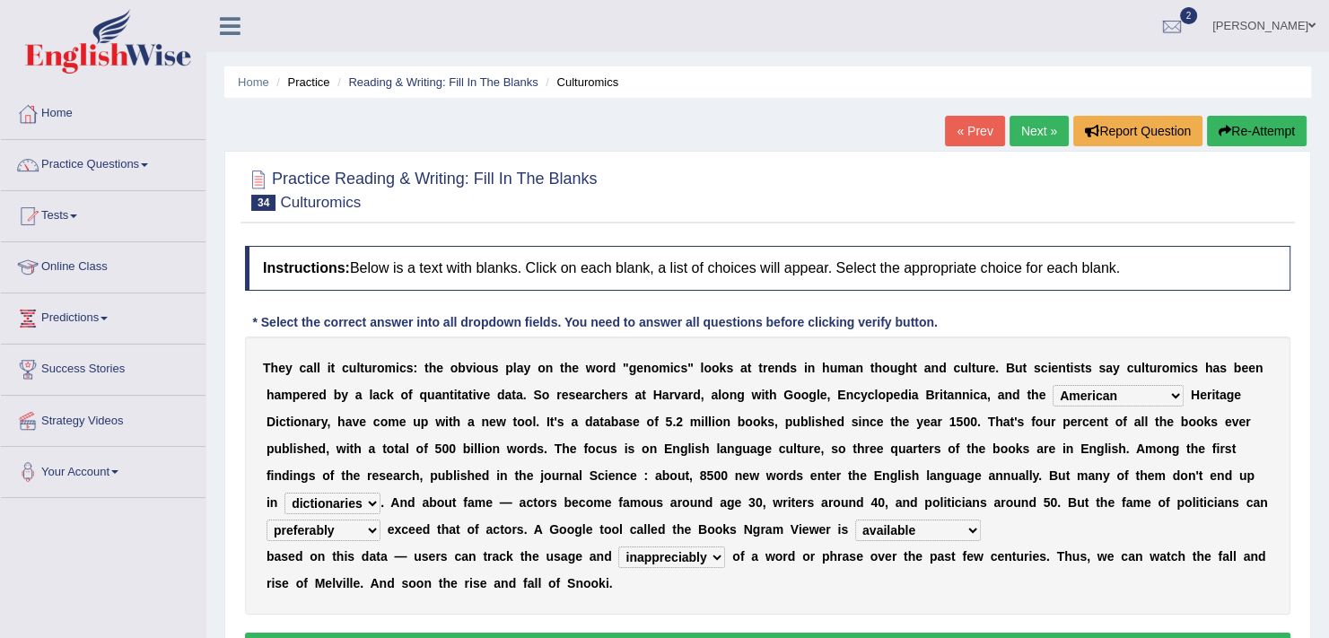
click at [721, 558] on select "frequency derisory drearily inappreciably" at bounding box center [672, 558] width 107 height 22
click at [718, 558] on select "frequency derisory drearily inappreciably" at bounding box center [672, 558] width 107 height 22
click at [712, 556] on select "frequency derisory drearily inappreciably" at bounding box center [672, 558] width 107 height 22
click at [718, 550] on select "frequency derisory drearily inappreciably" at bounding box center [672, 558] width 107 height 22
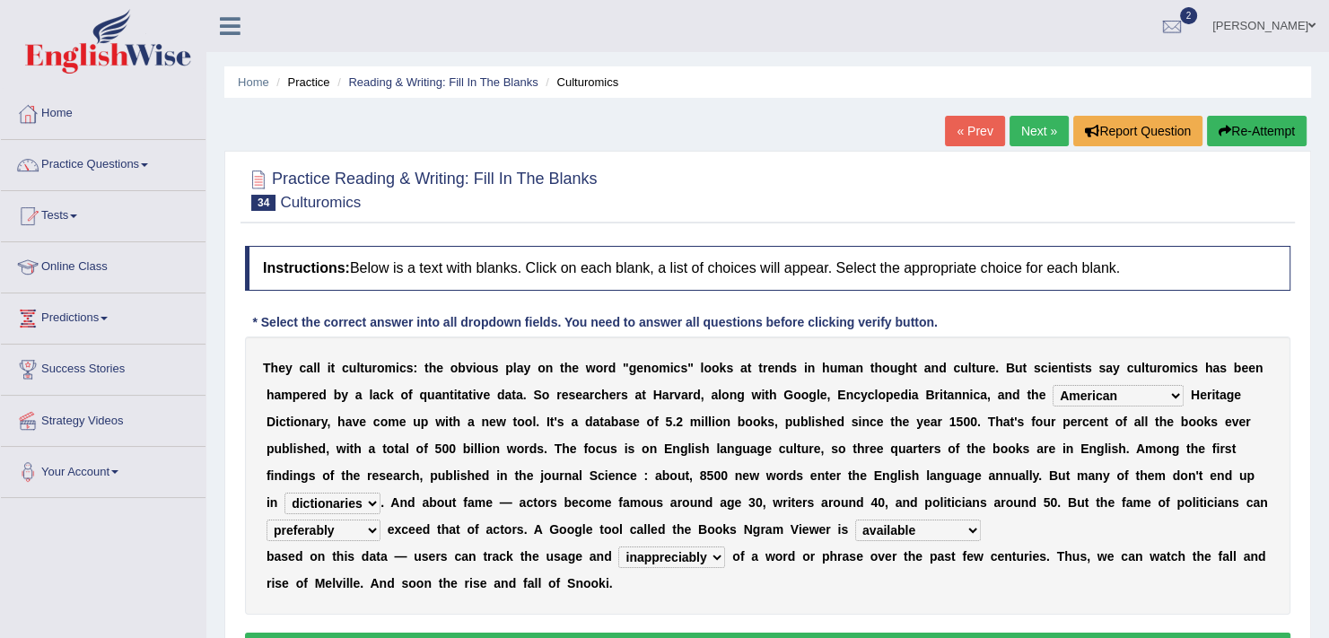
click at [718, 550] on select "frequency derisory drearily inappreciably" at bounding box center [672, 558] width 107 height 22
click at [709, 556] on select "frequency derisory drearily inappreciably" at bounding box center [672, 558] width 107 height 22
click at [667, 555] on select "frequency derisory drearily inappreciably" at bounding box center [672, 558] width 107 height 22
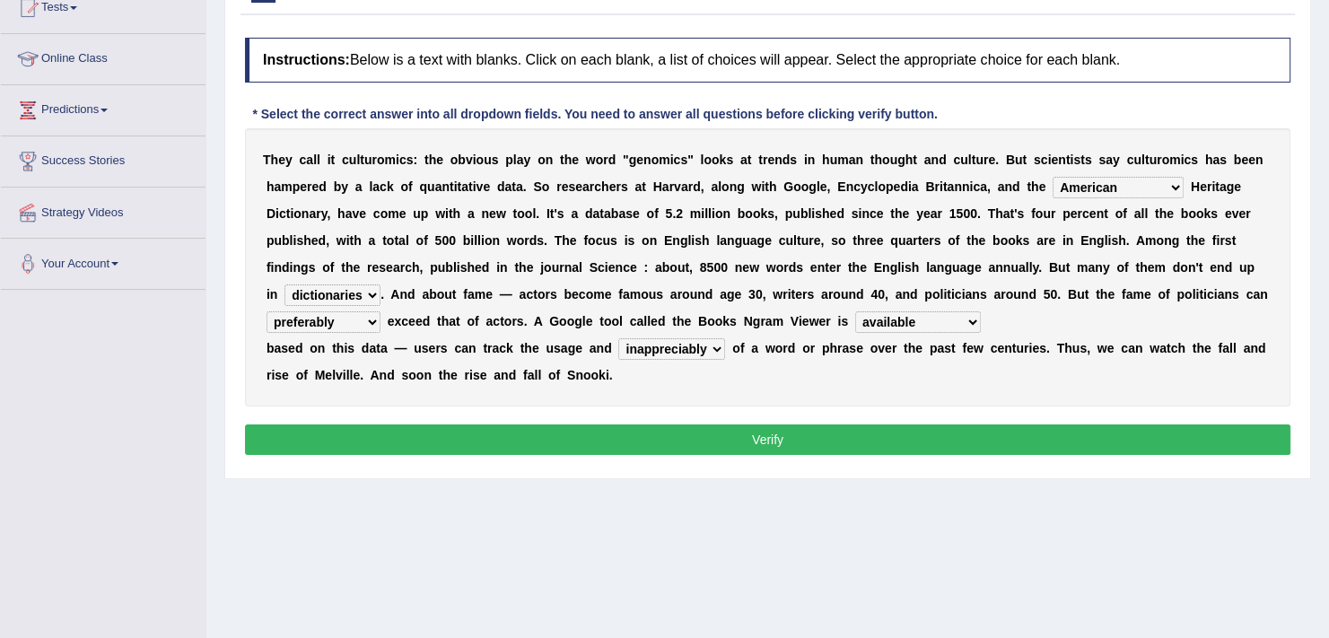
scroll to position [215, 0]
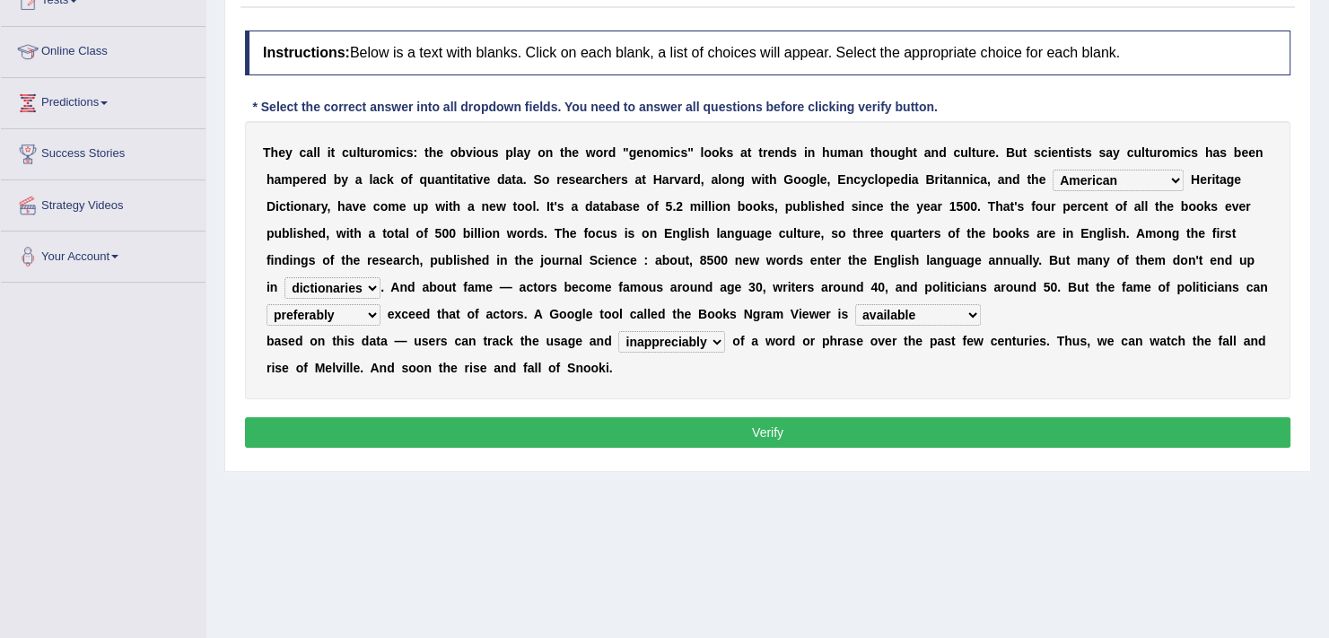
click at [370, 316] on select "intelligibly eventually venturesomely preferably" at bounding box center [324, 315] width 114 height 22
select select "intelligibly"
click at [267, 304] on select "intelligibly eventually venturesomely preferably" at bounding box center [324, 315] width 114 height 22
click at [567, 424] on button "Verify" at bounding box center [768, 432] width 1046 height 31
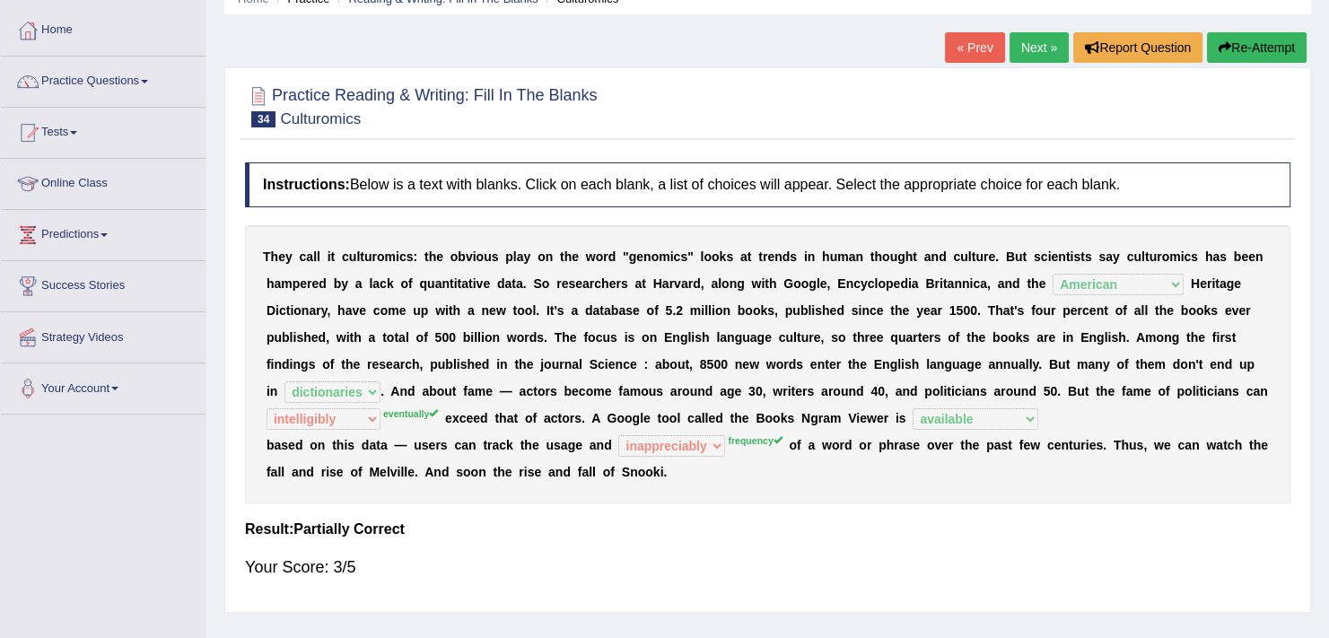
scroll to position [72, 0]
